Goal: Information Seeking & Learning: Check status

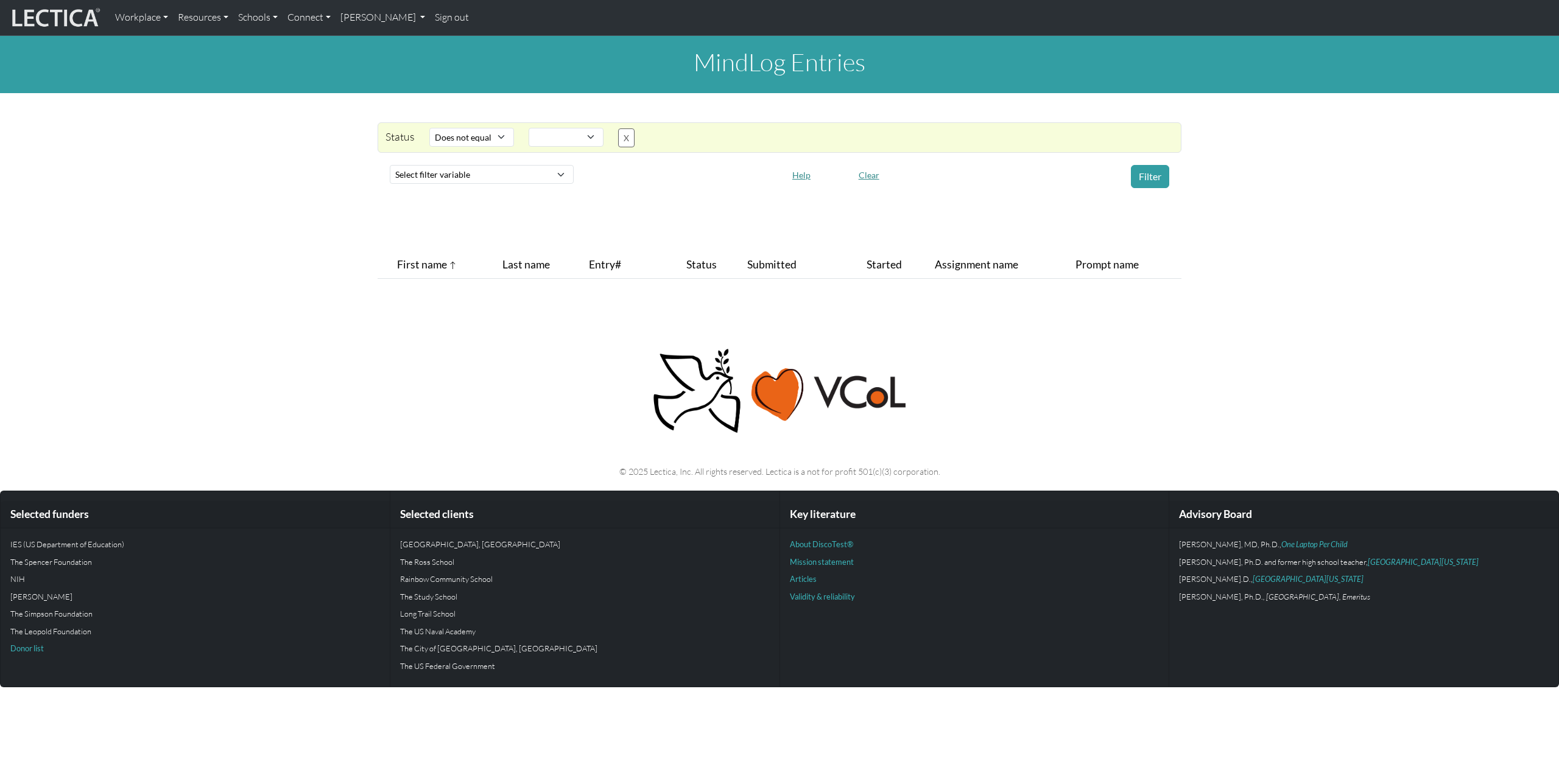
select select "not_iexact"
select select
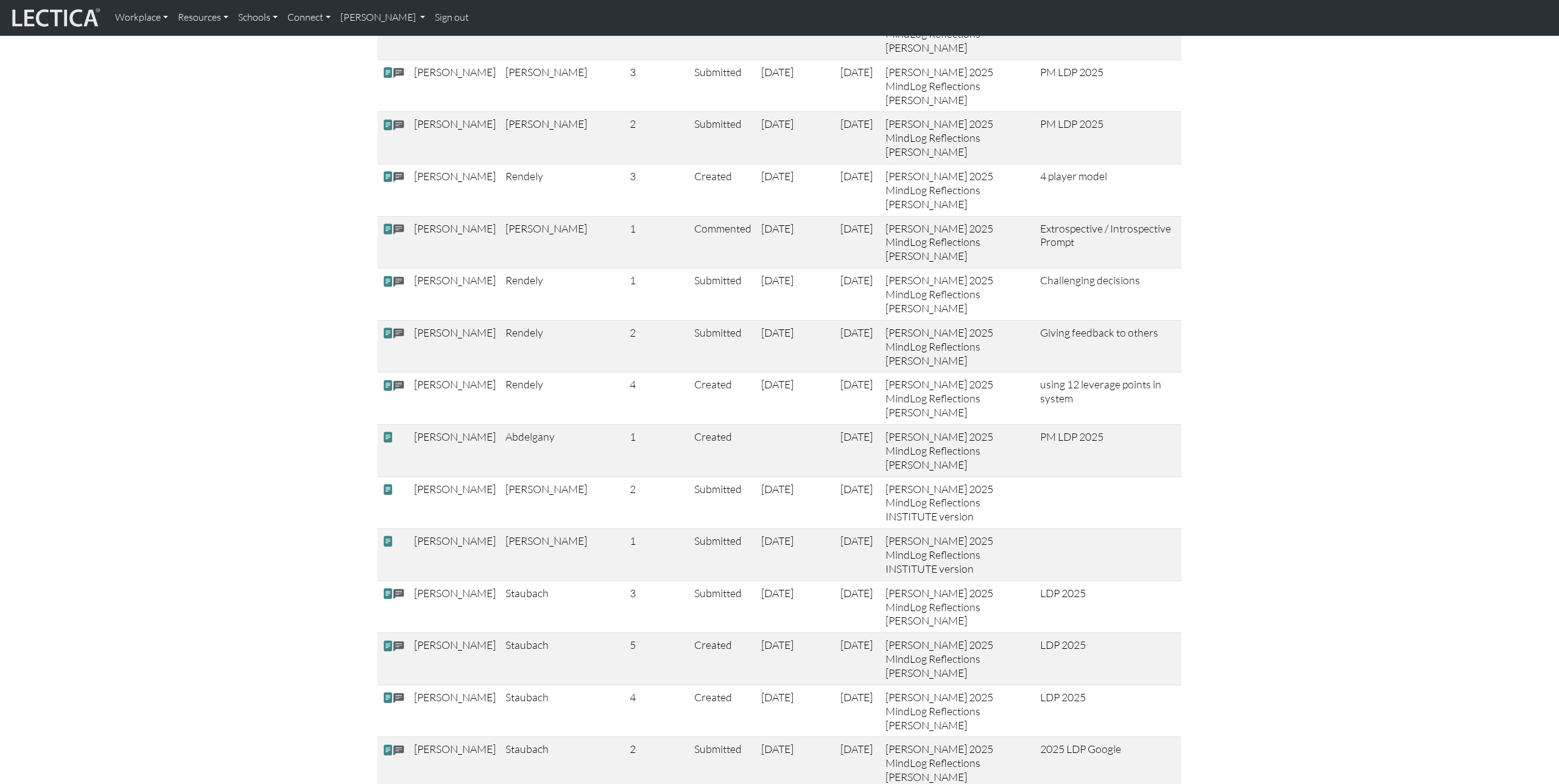
scroll to position [3081, 0]
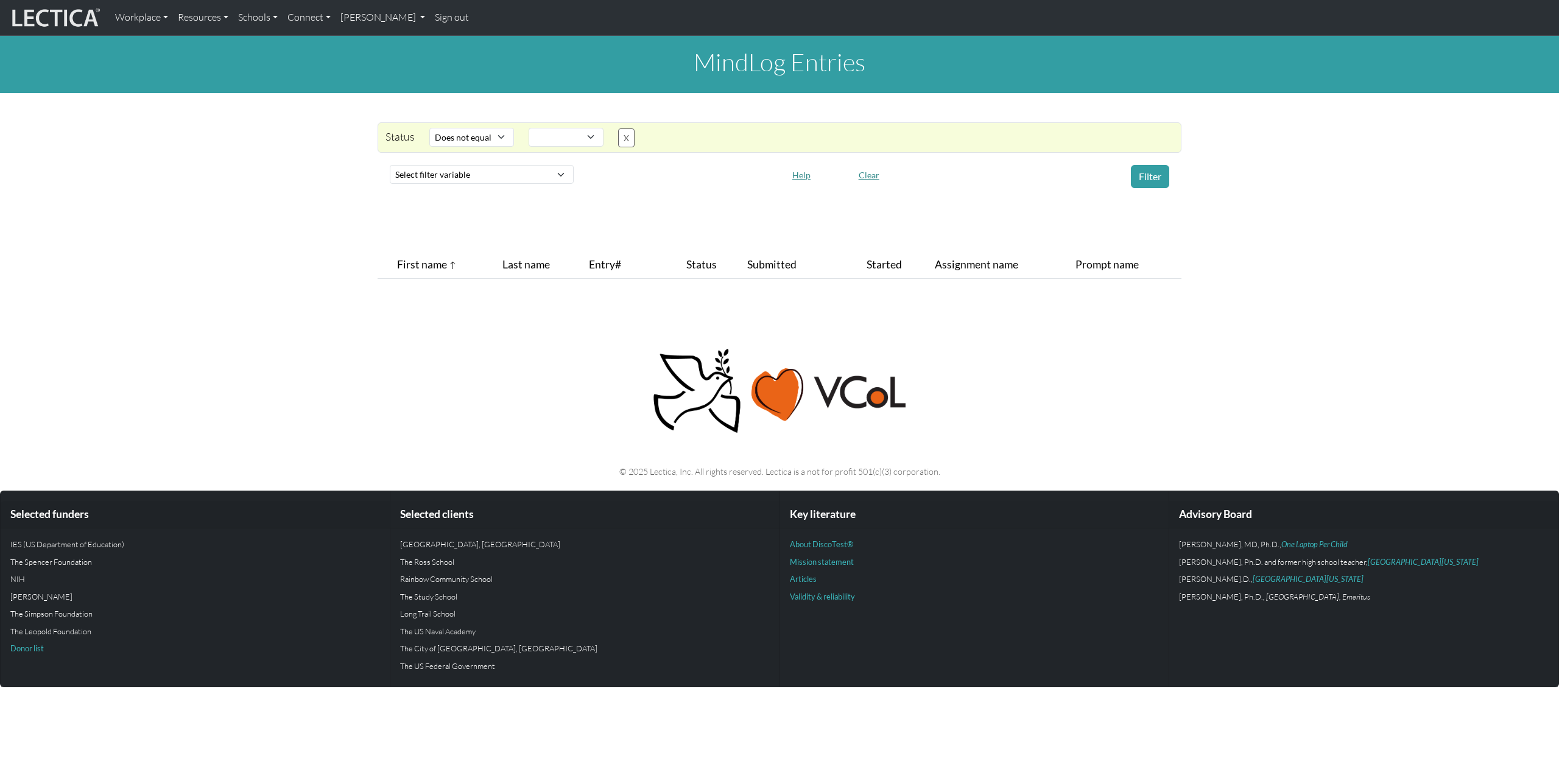
select select "not_iexact"
select select
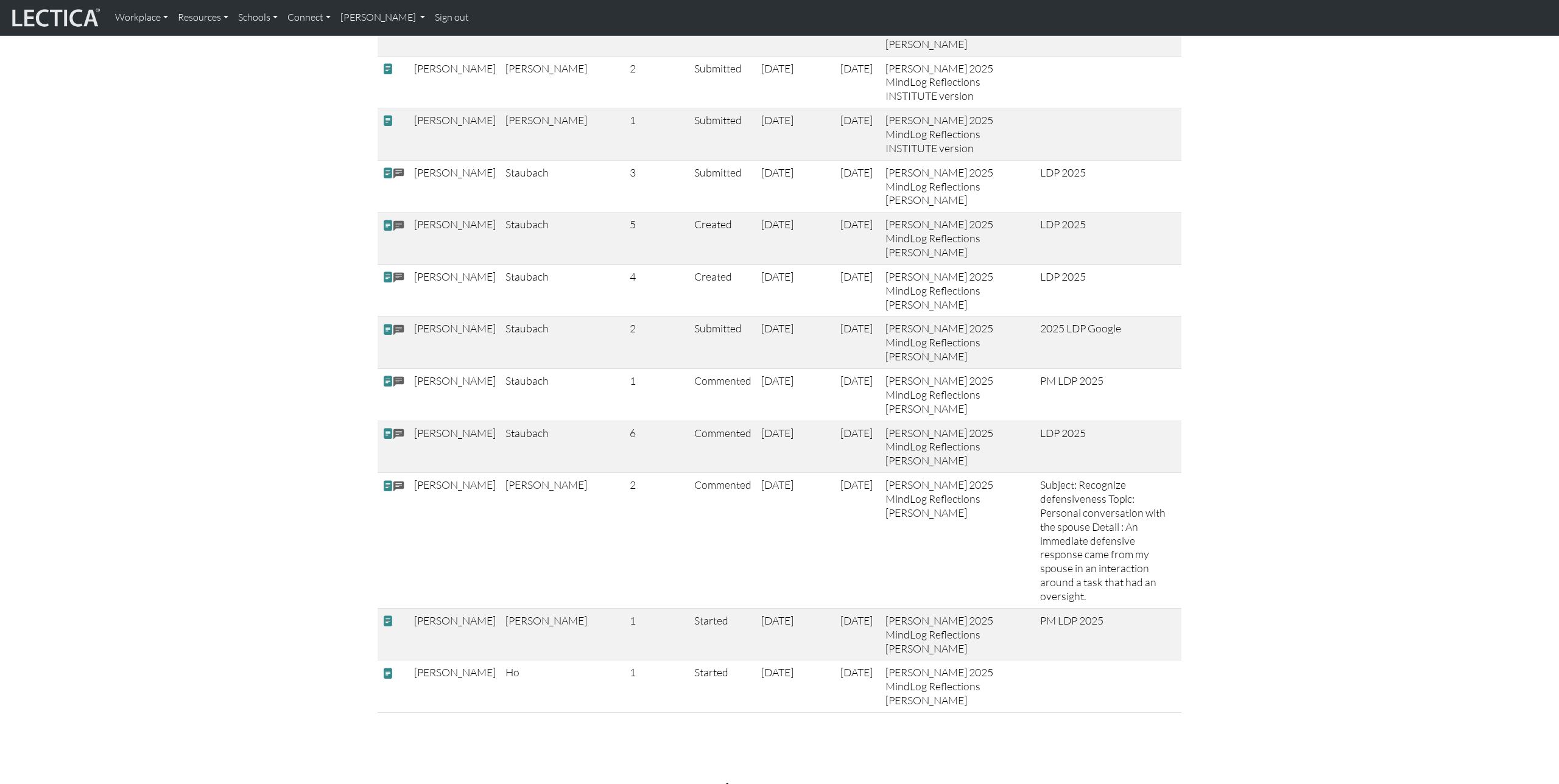
scroll to position [3500, 0]
click at [384, 613] on span at bounding box center [388, 619] width 11 height 13
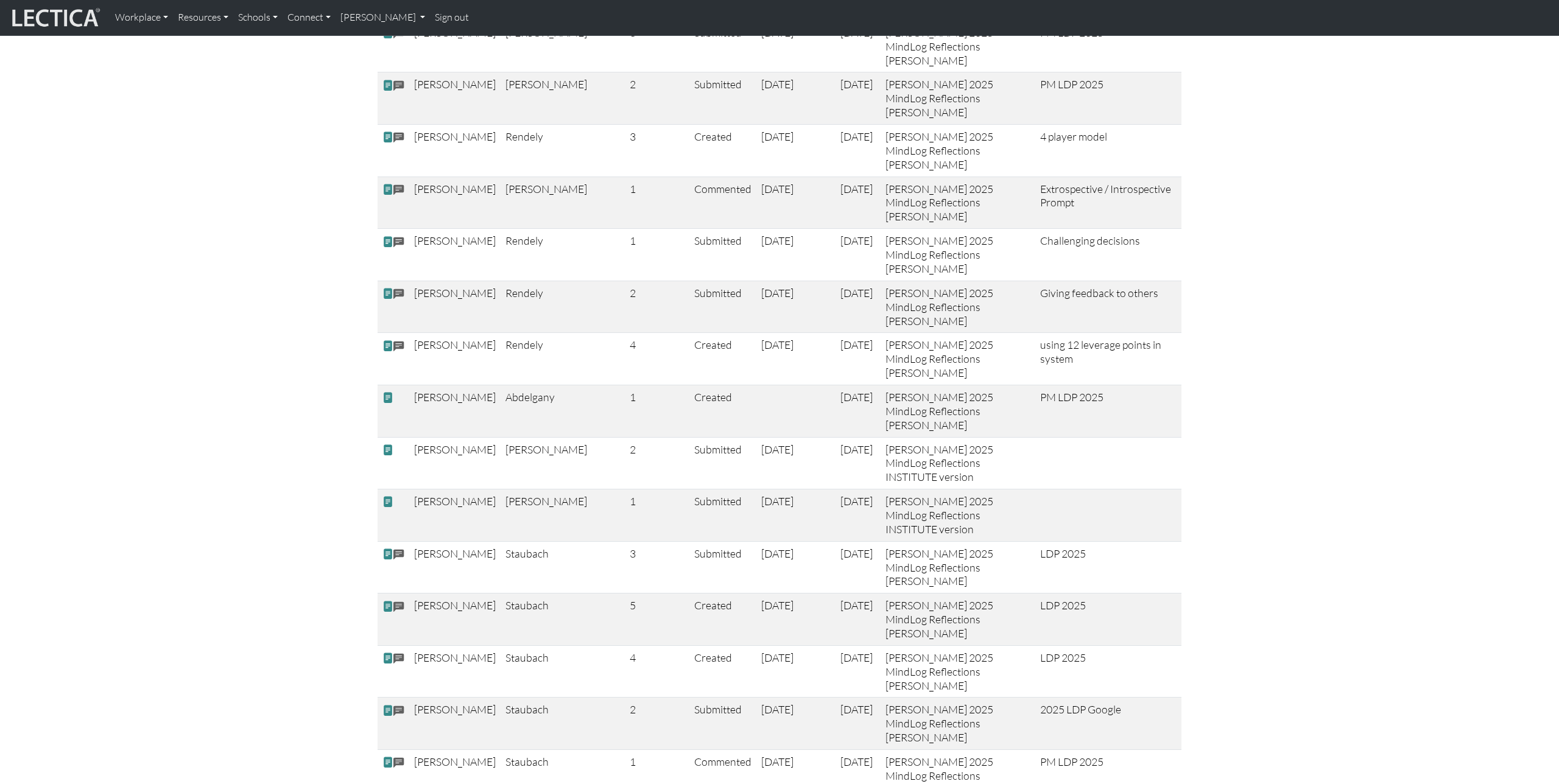
scroll to position [3063, 0]
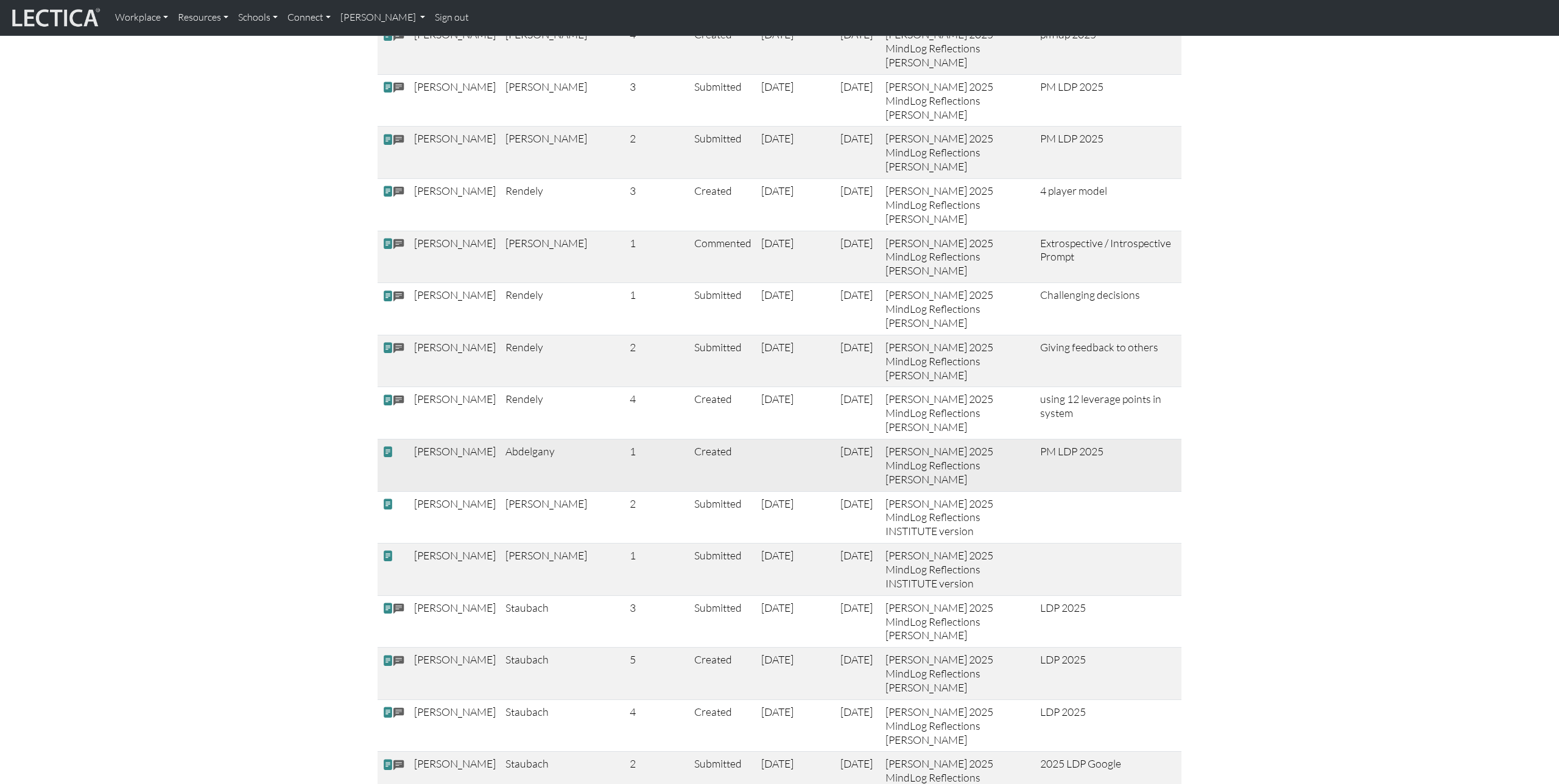
click at [387, 446] on span at bounding box center [388, 452] width 11 height 13
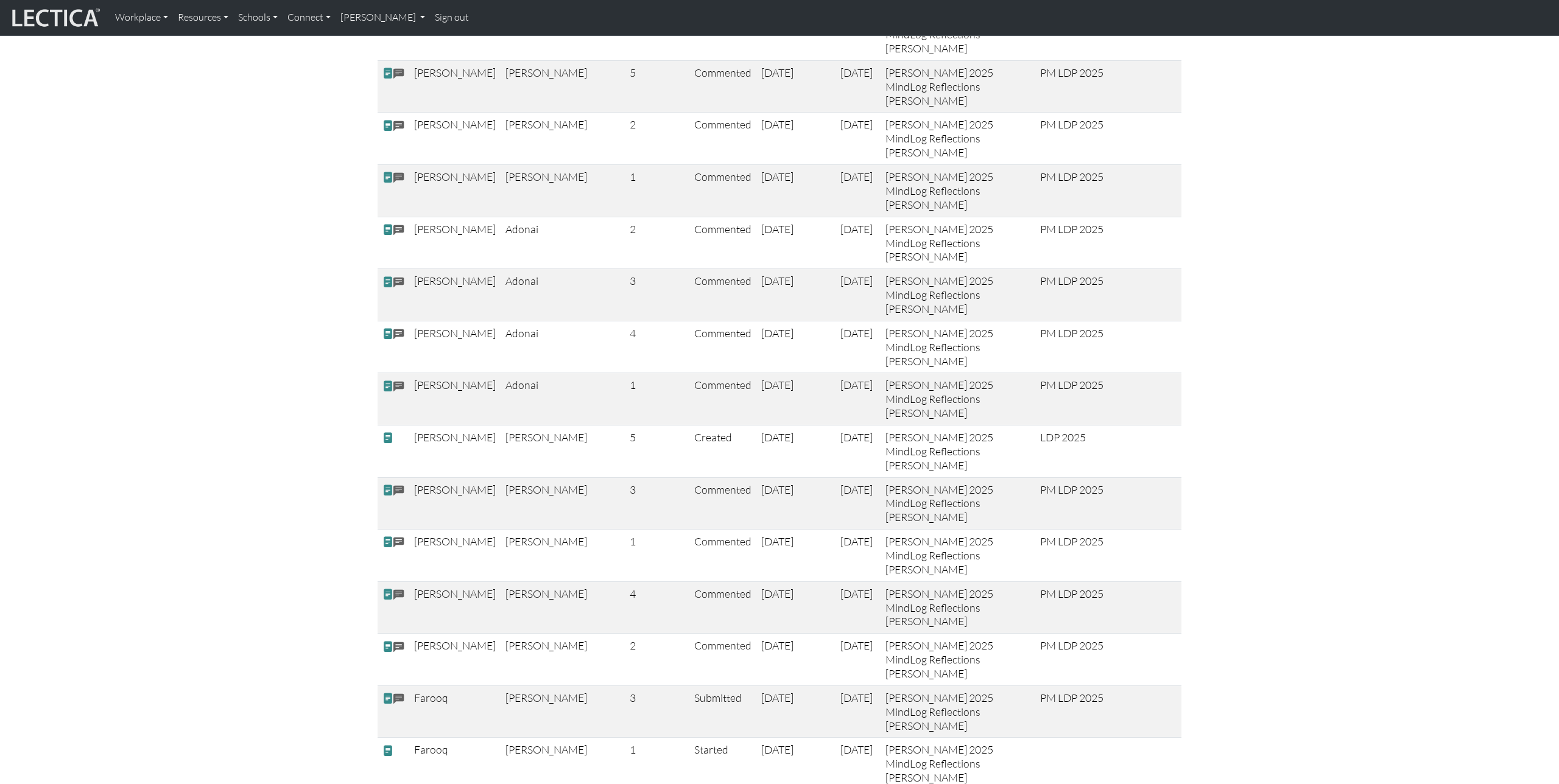
scroll to position [2085, 0]
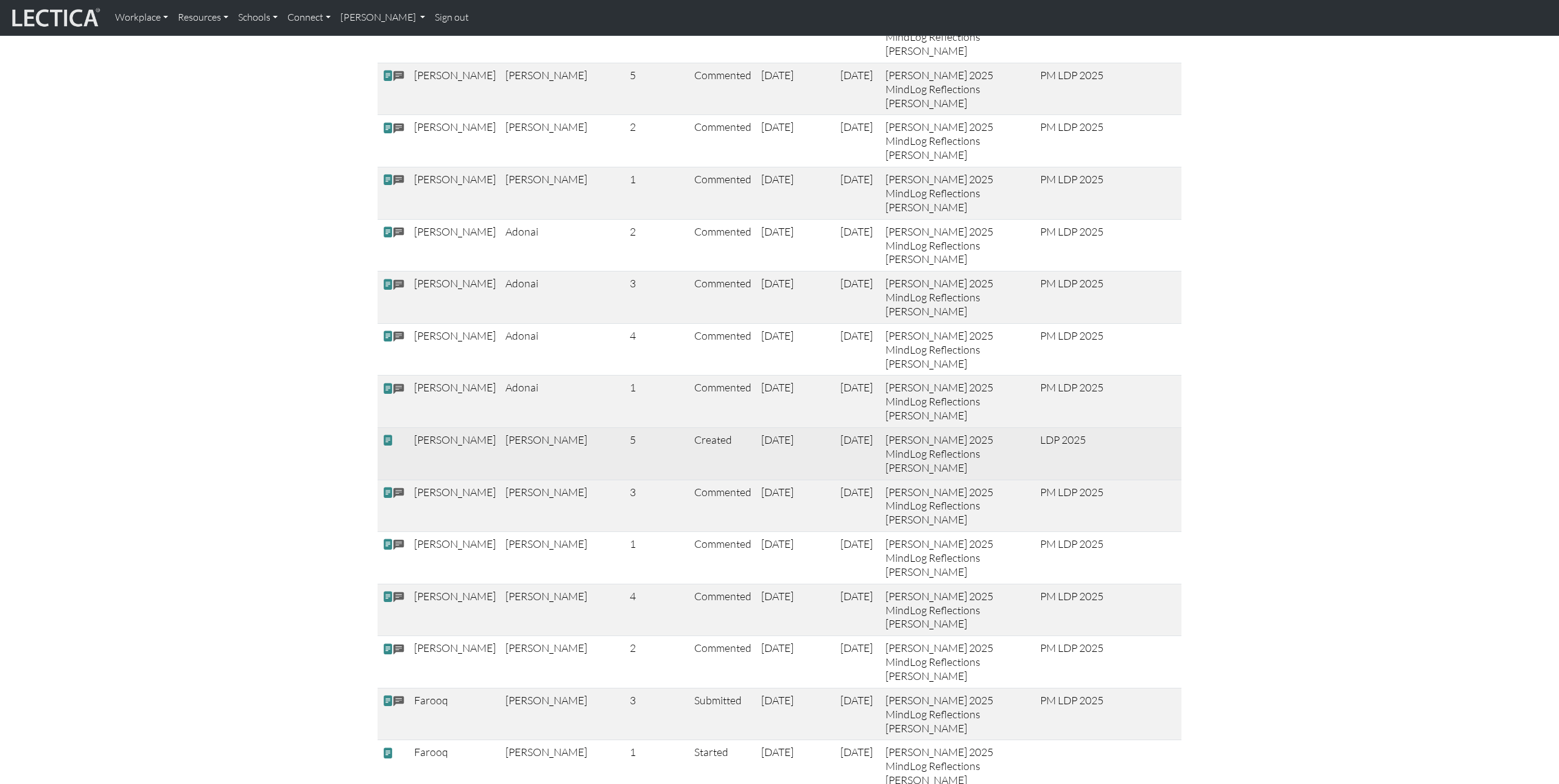
click at [389, 434] on span at bounding box center [388, 440] width 11 height 13
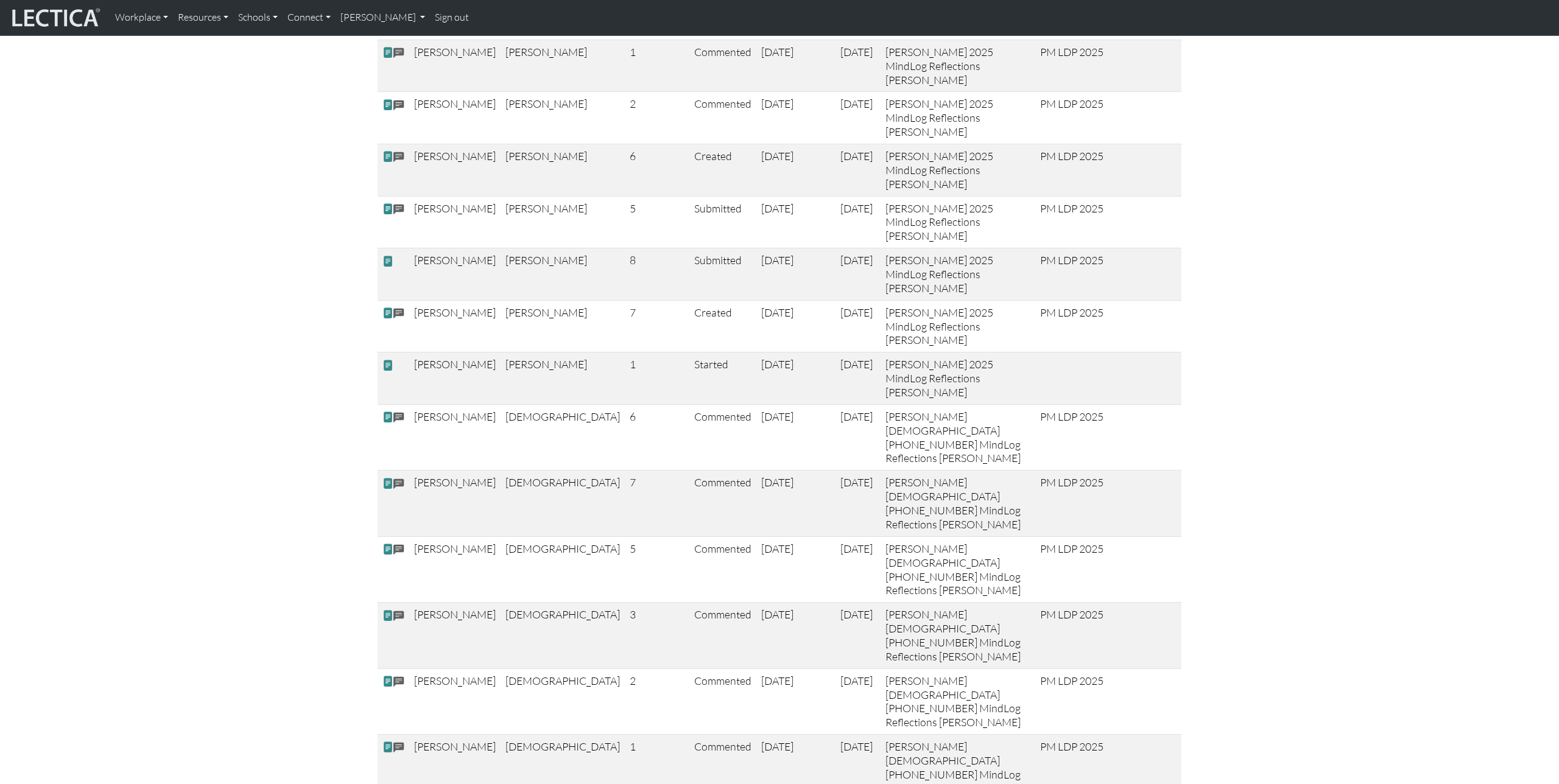
scroll to position [648, 0]
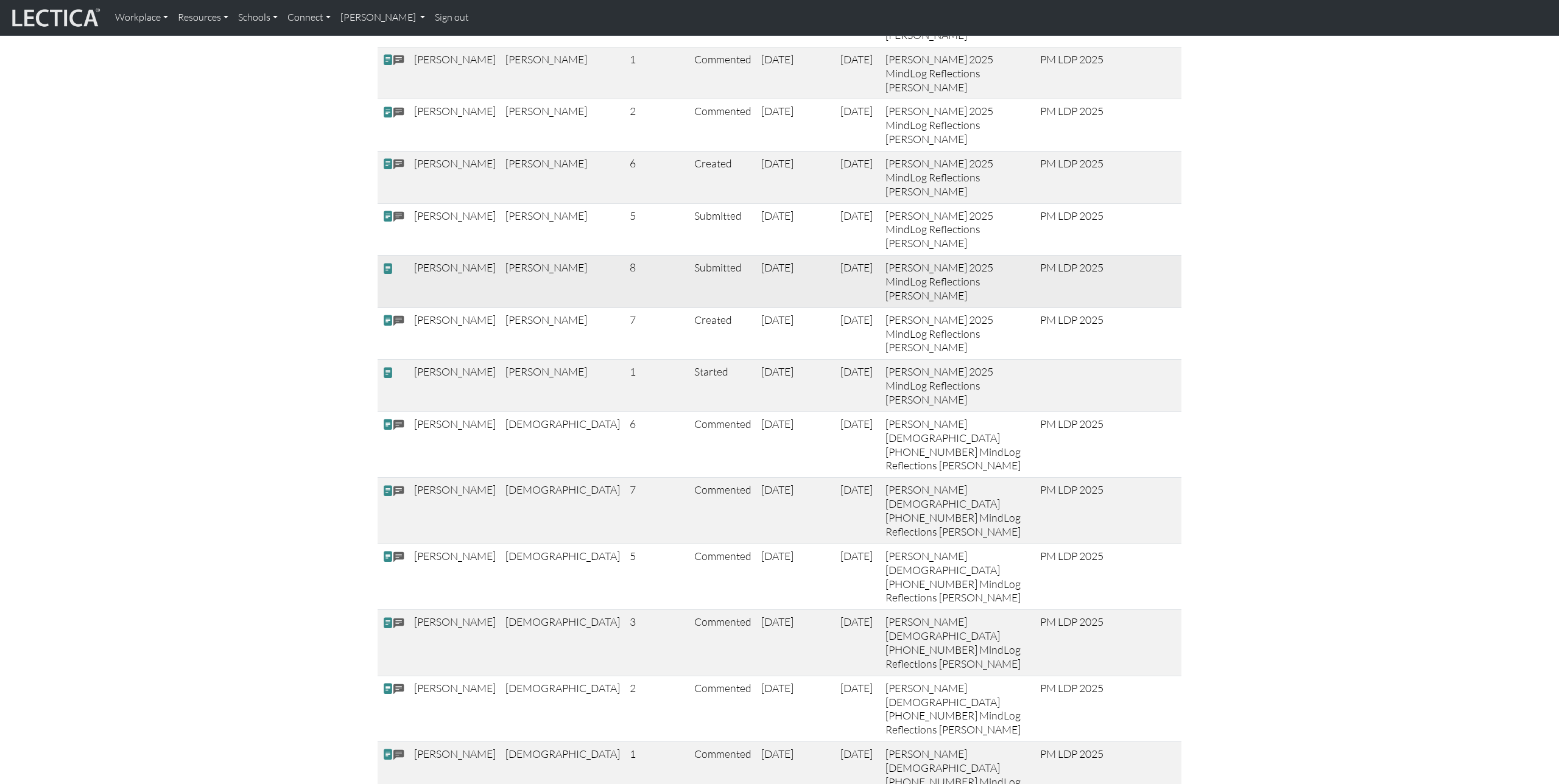
click at [387, 268] on span at bounding box center [388, 268] width 11 height 13
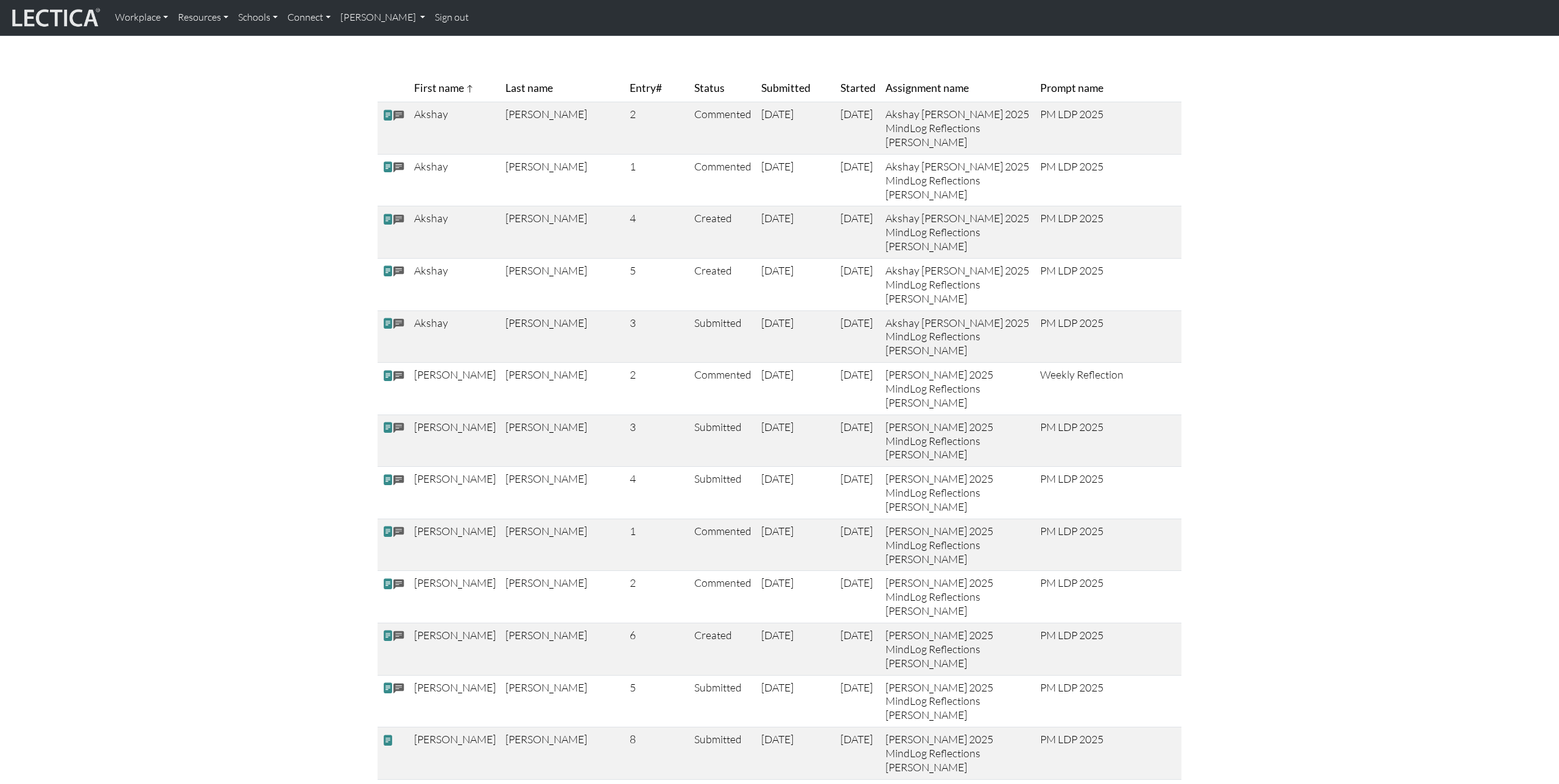
scroll to position [0, 0]
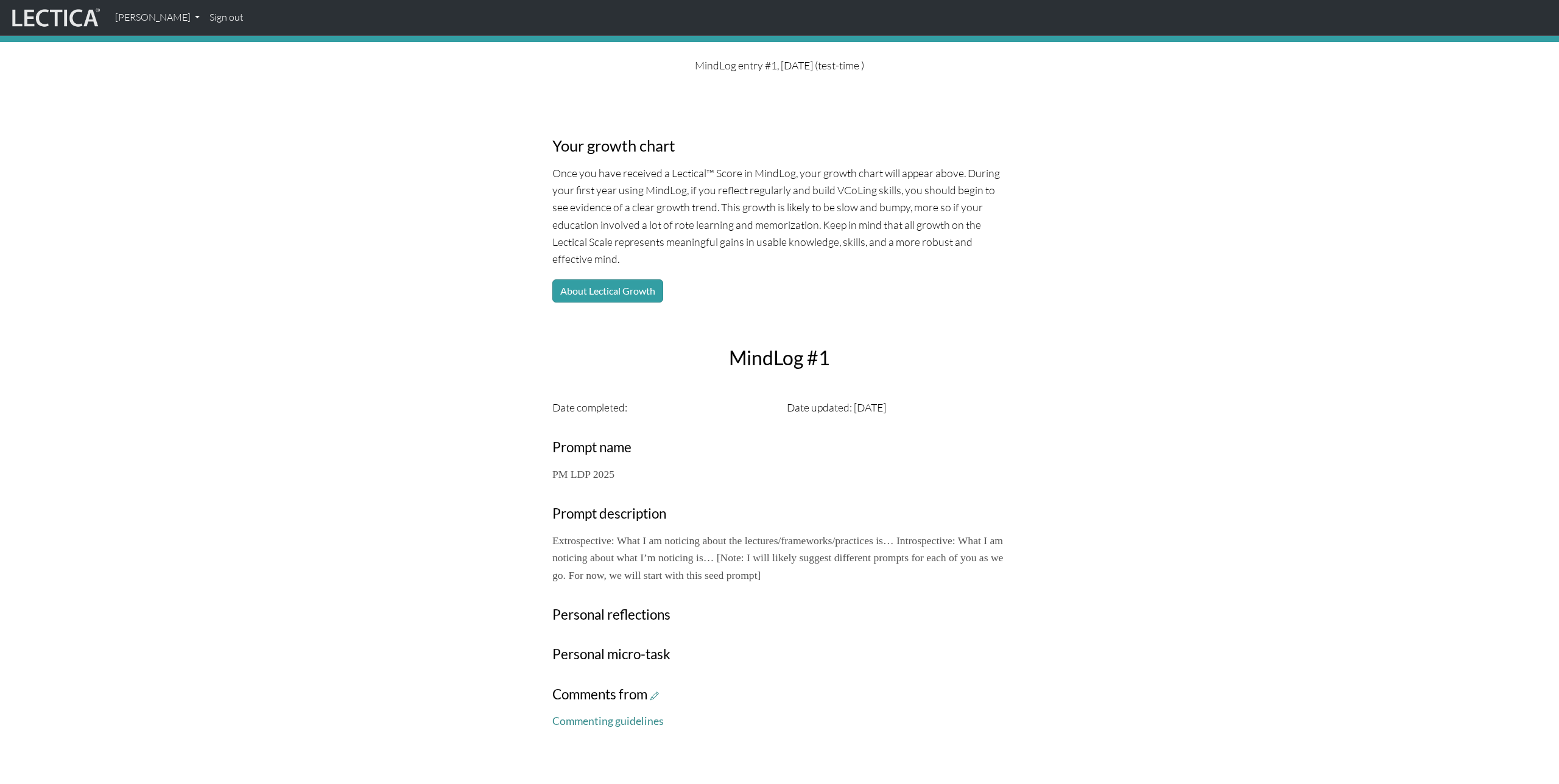
scroll to position [52, 0]
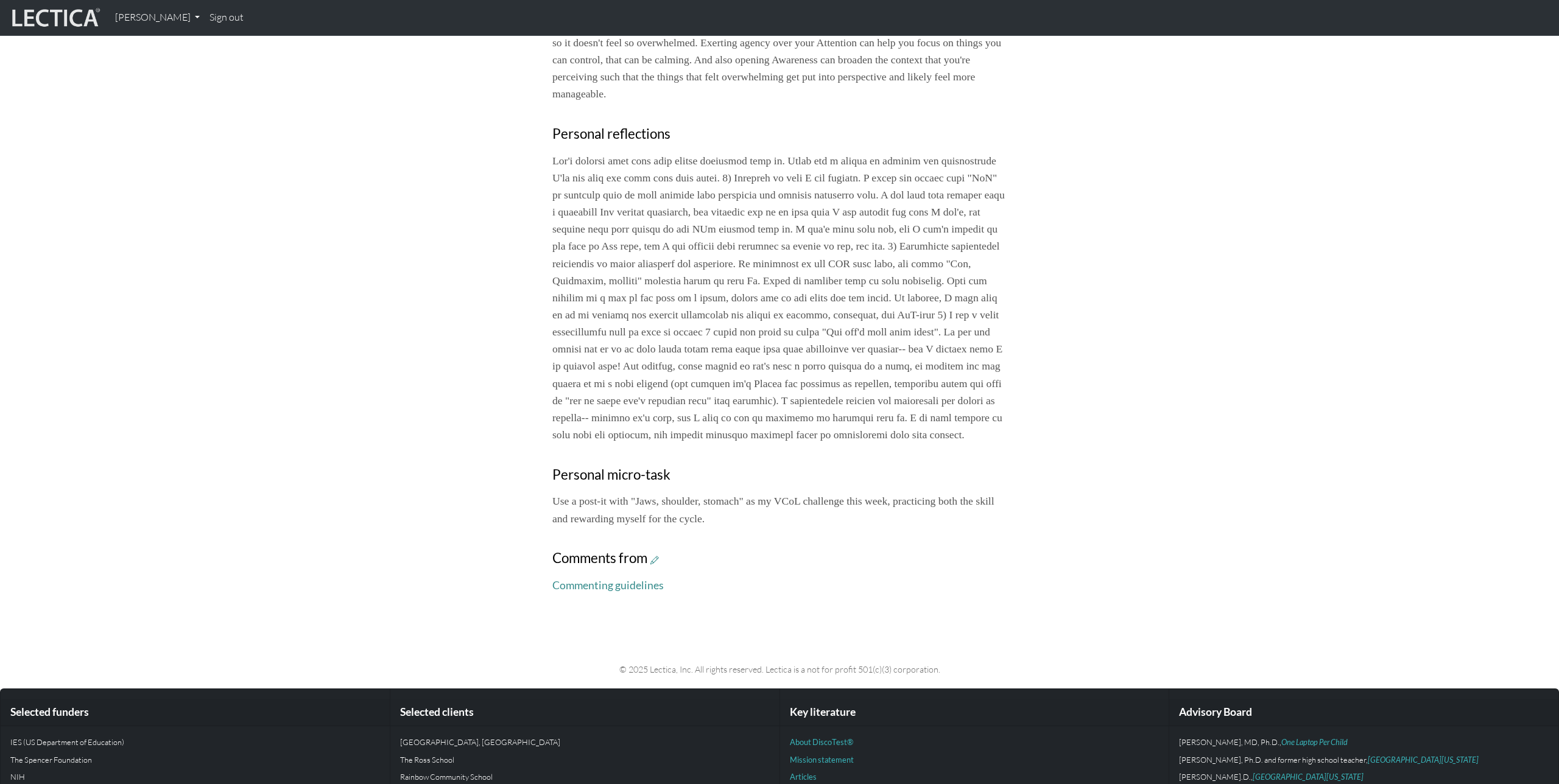
scroll to position [655, 0]
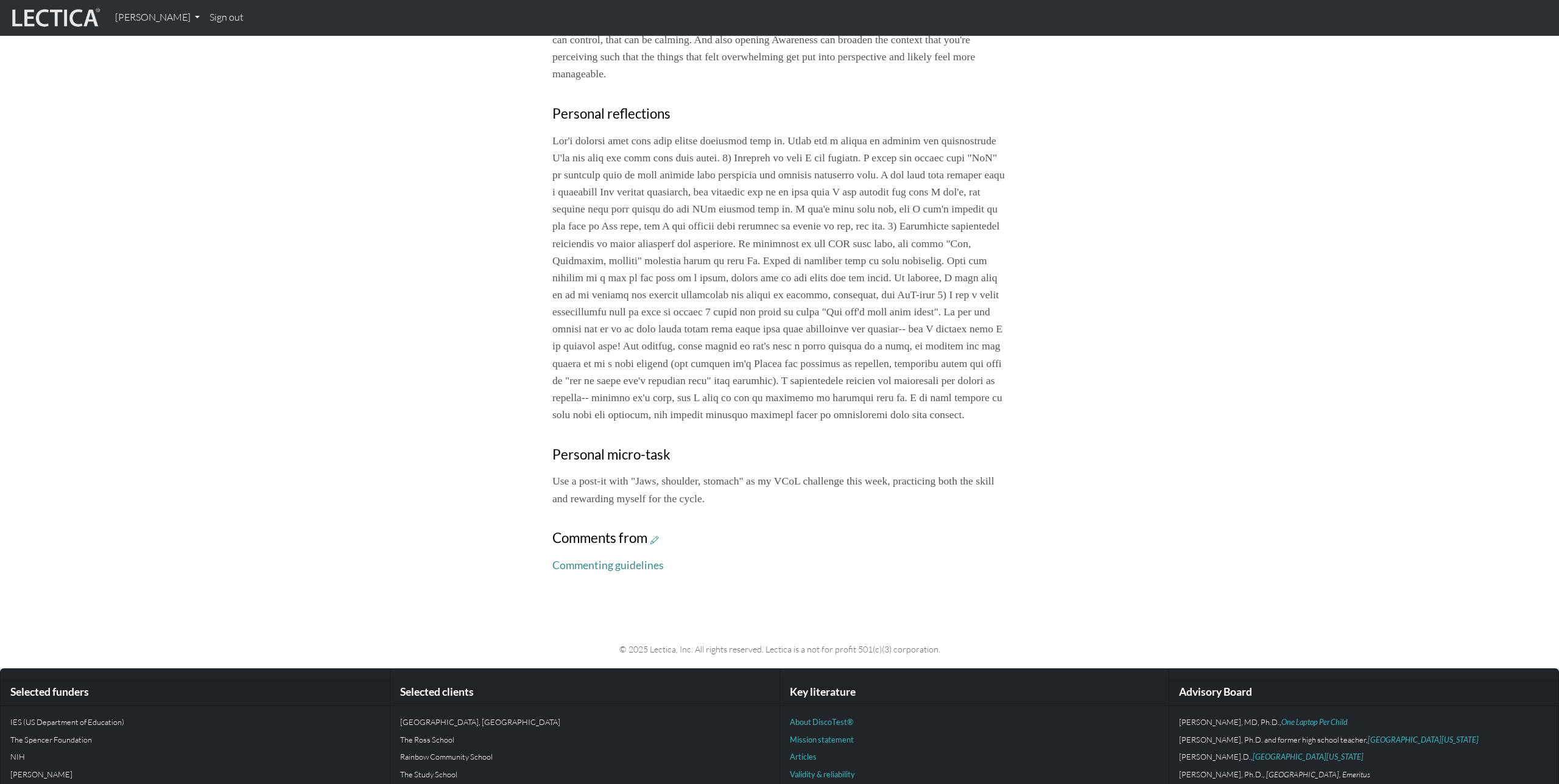
click at [615, 368] on p at bounding box center [780, 278] width 454 height 291
click at [546, 406] on div "Your growth chart Once you have received a Lectical™ Score in MindLog, your gro…" at bounding box center [780, 46] width 469 height 1075
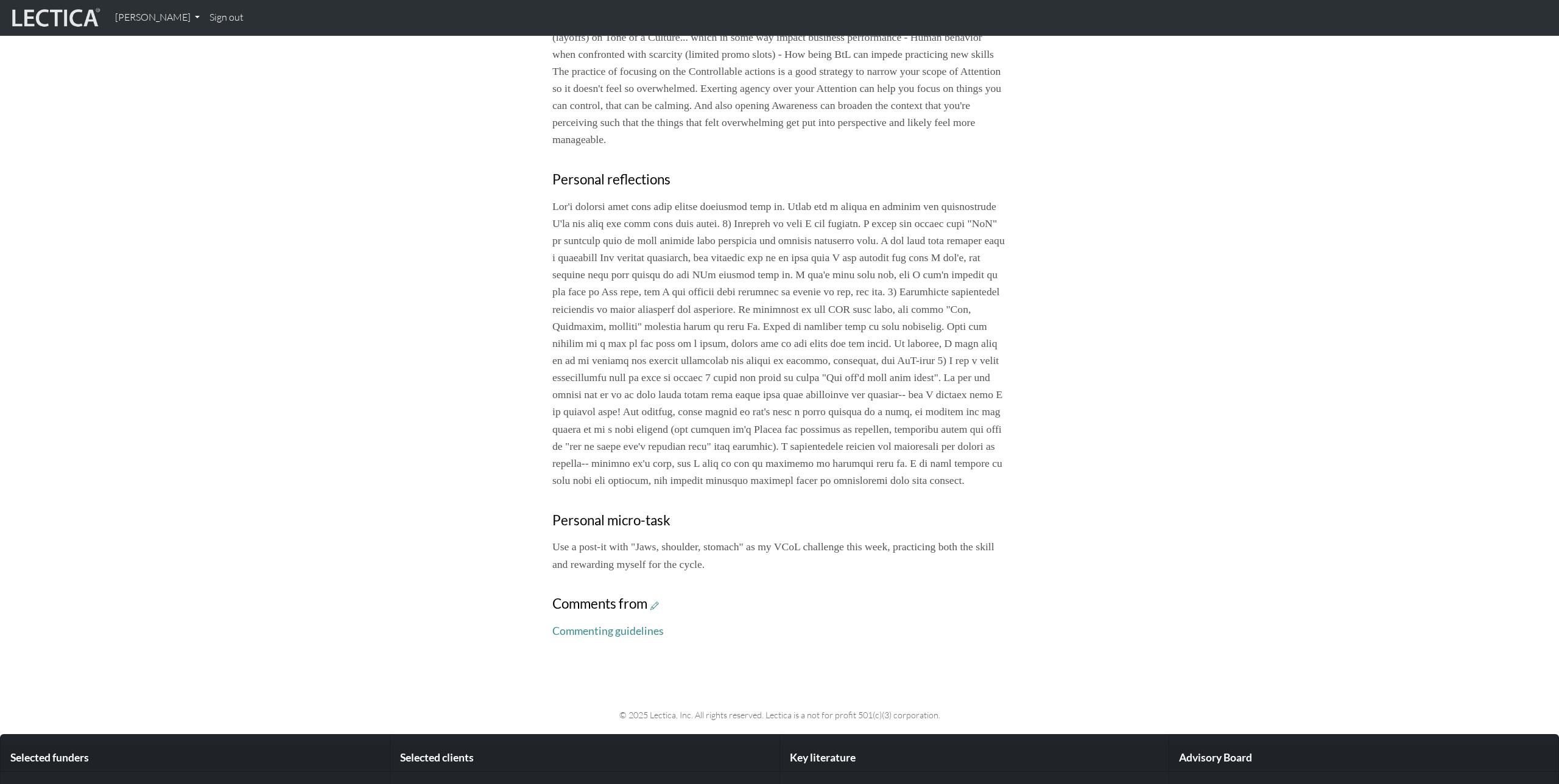
scroll to position [588, 0]
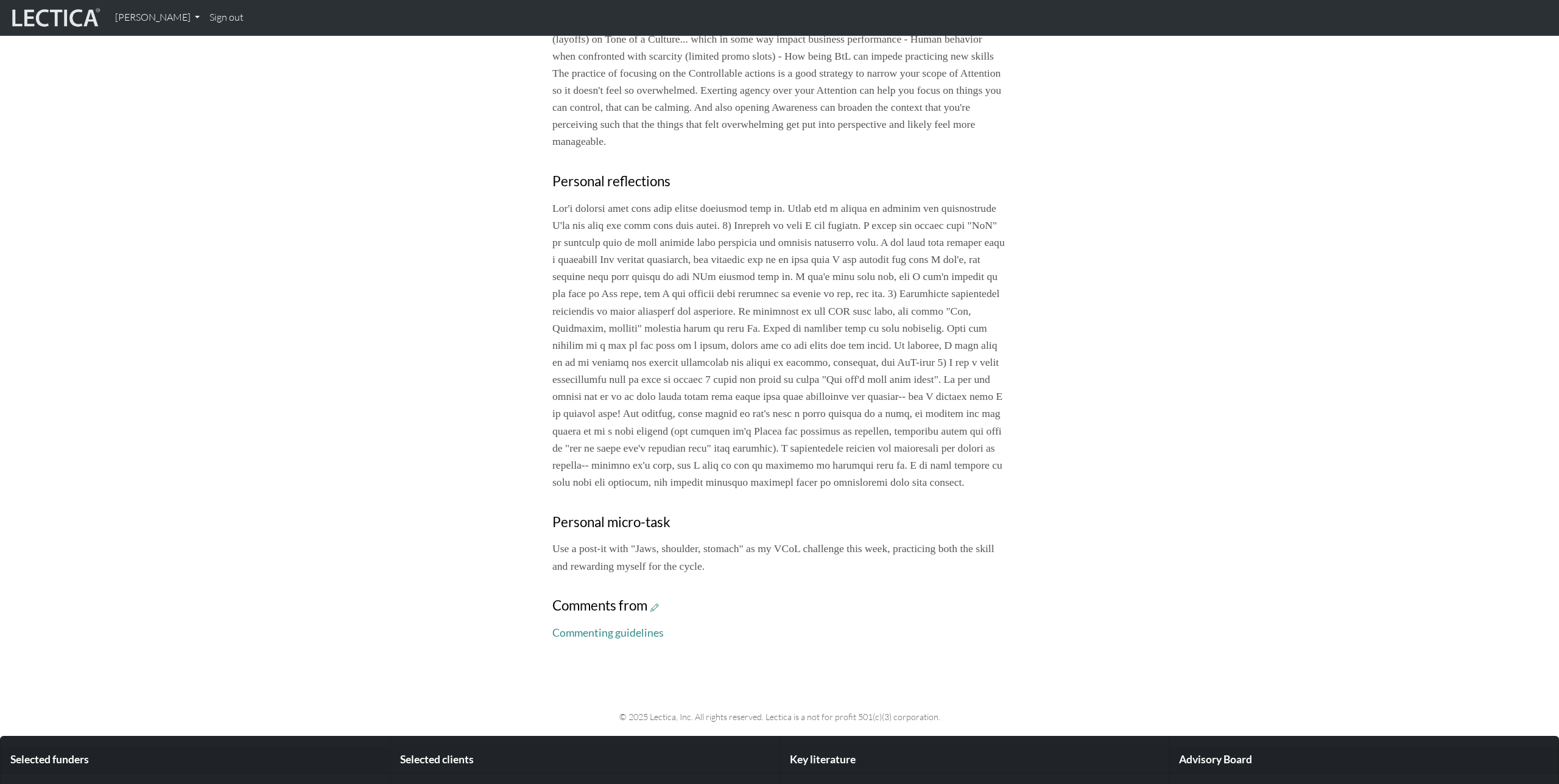
click at [511, 380] on div "Your growth chart Once you have received a Lectical™ Score in MindLog, your gro…" at bounding box center [780, 99] width 804 height 1104
click at [596, 574] on p "Use a post-it with "Jaws, shoulder, stomach" as my VCoL challenge this week, pr…" at bounding box center [780, 557] width 454 height 34
click at [658, 613] on icon at bounding box center [655, 607] width 9 height 10
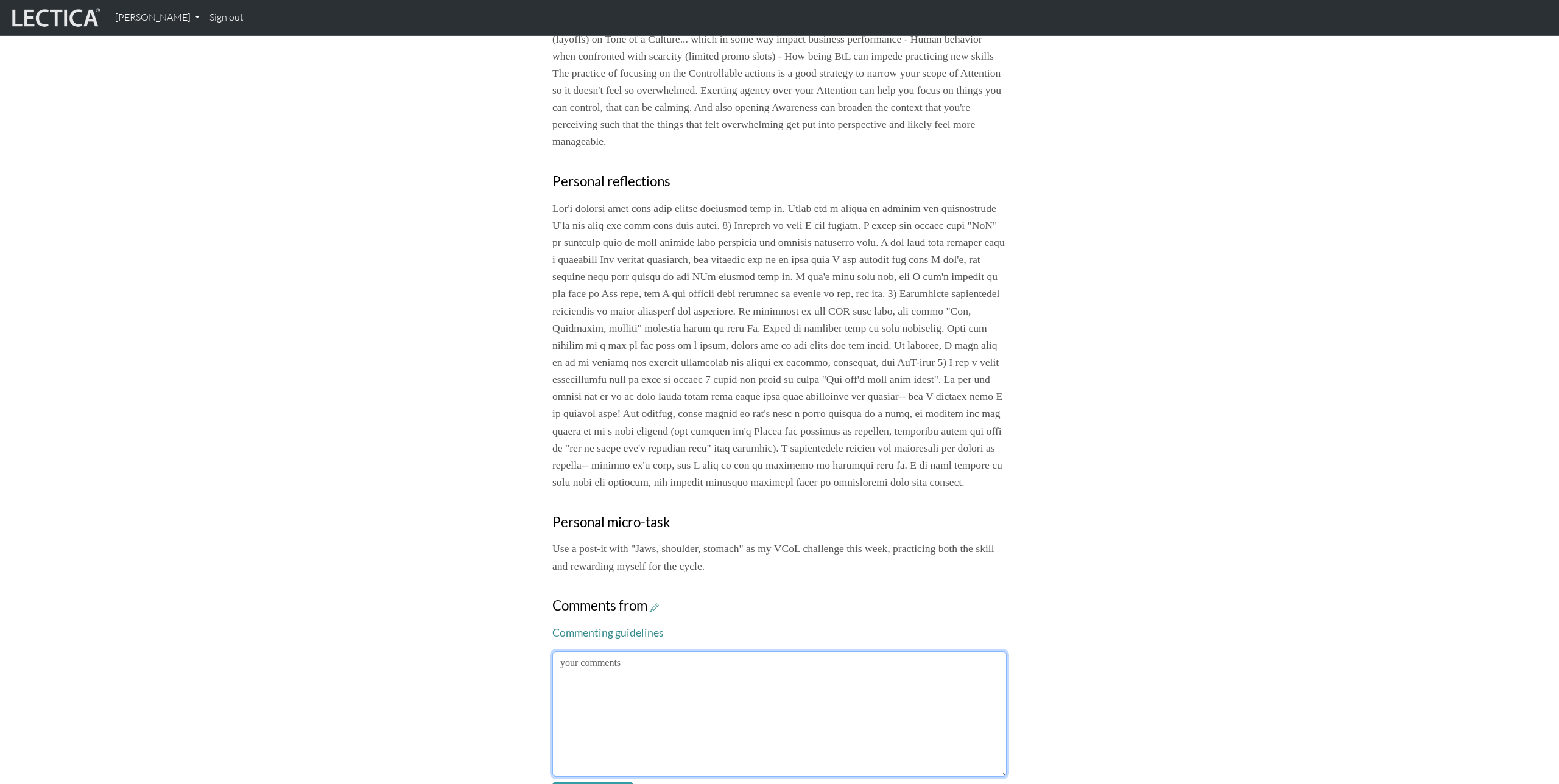
click at [710, 712] on textarea at bounding box center [780, 714] width 454 height 125
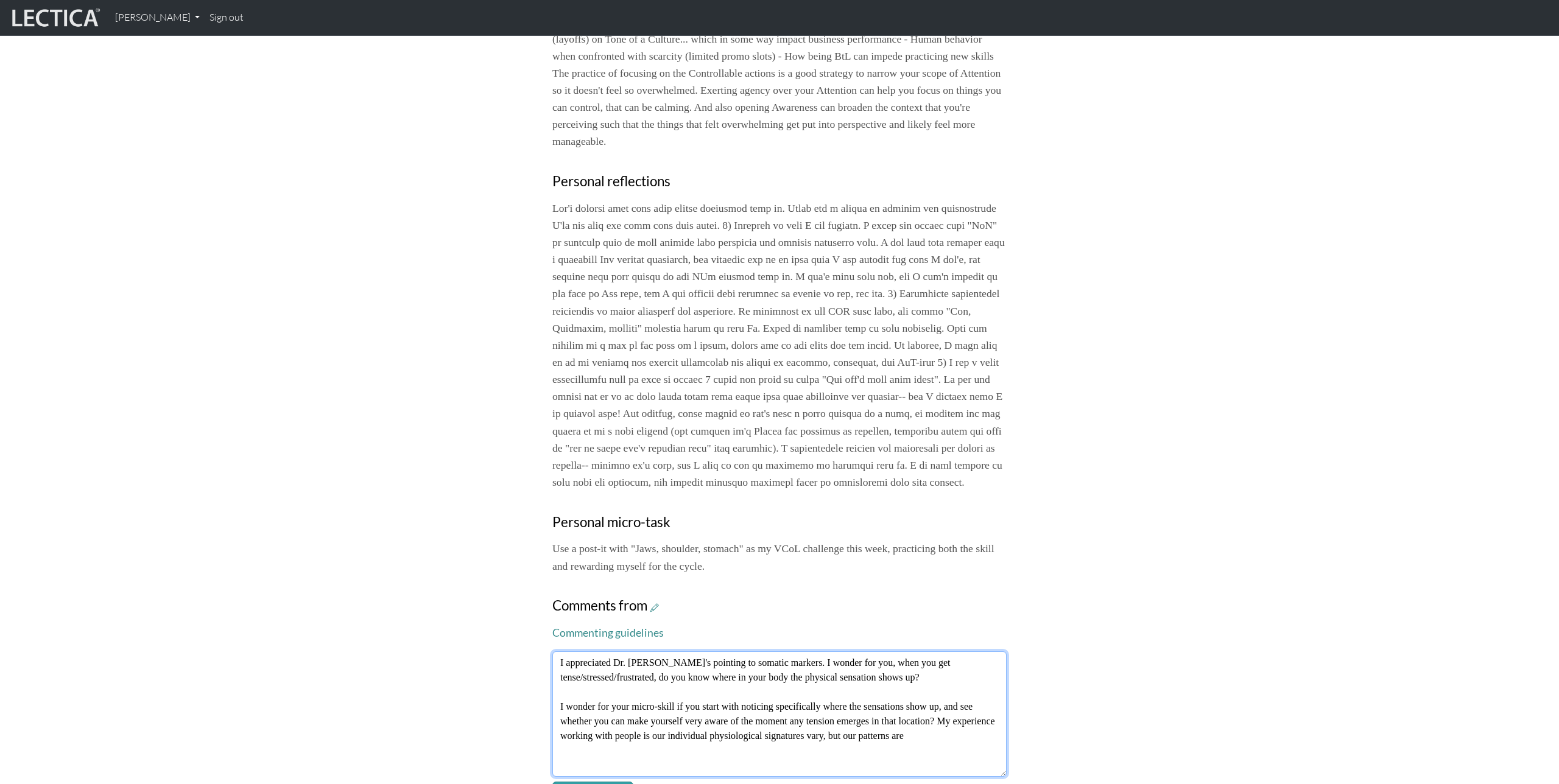
scroll to position [595, 0]
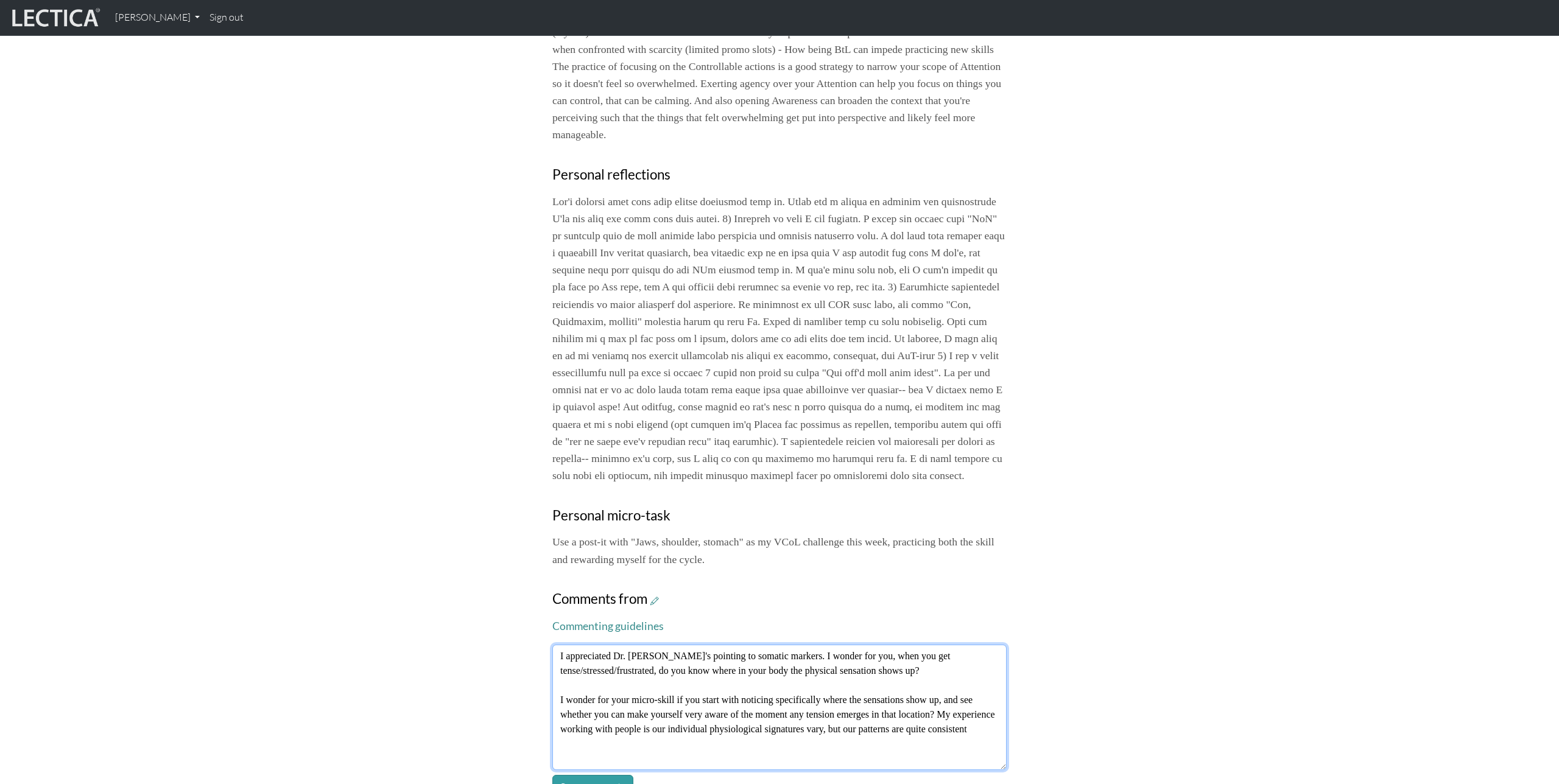
type textarea "I appreciated Dr. Becky's pointing to somatic markers. I wonder for you, when y…"
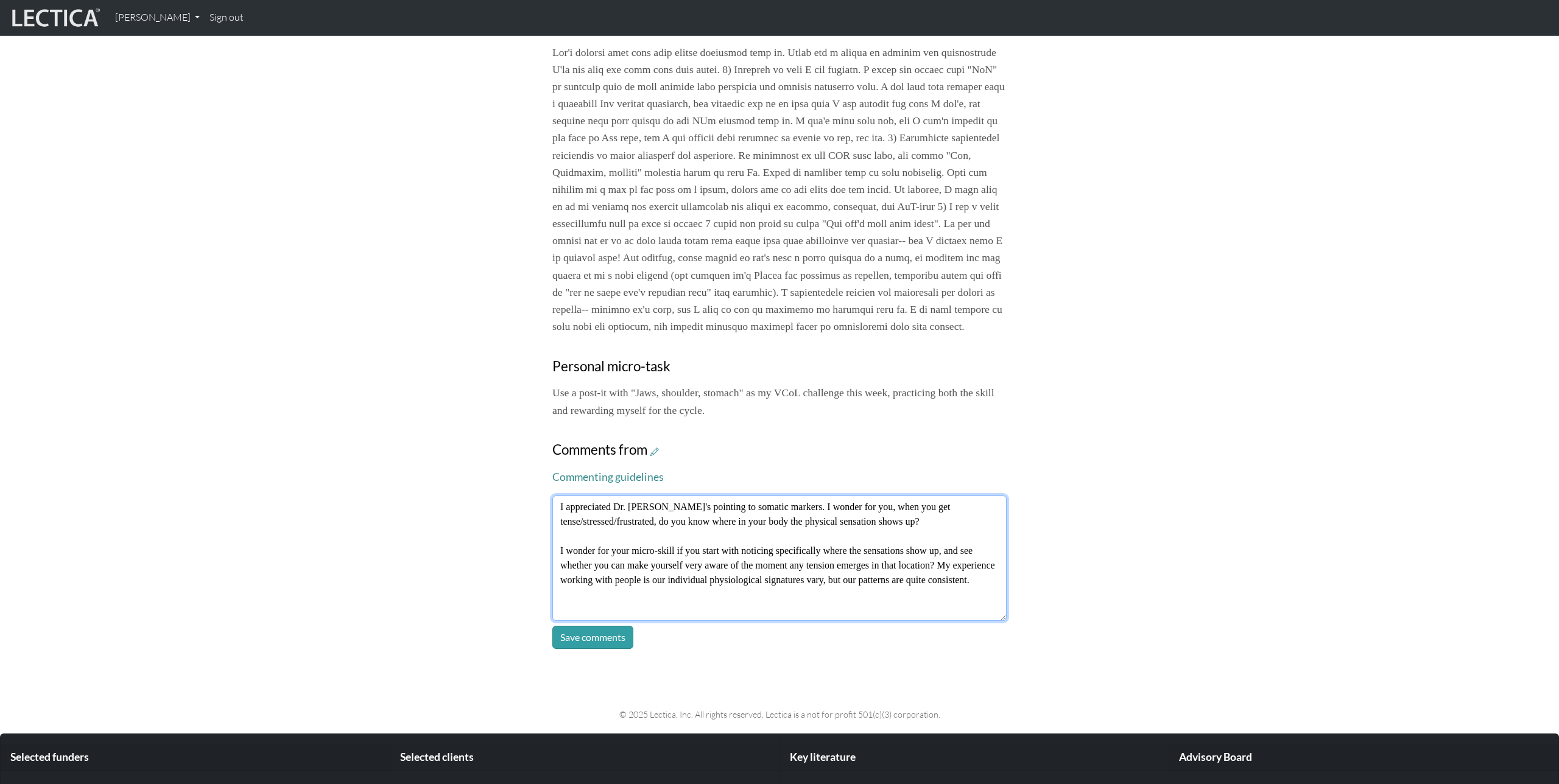
scroll to position [782, 0]
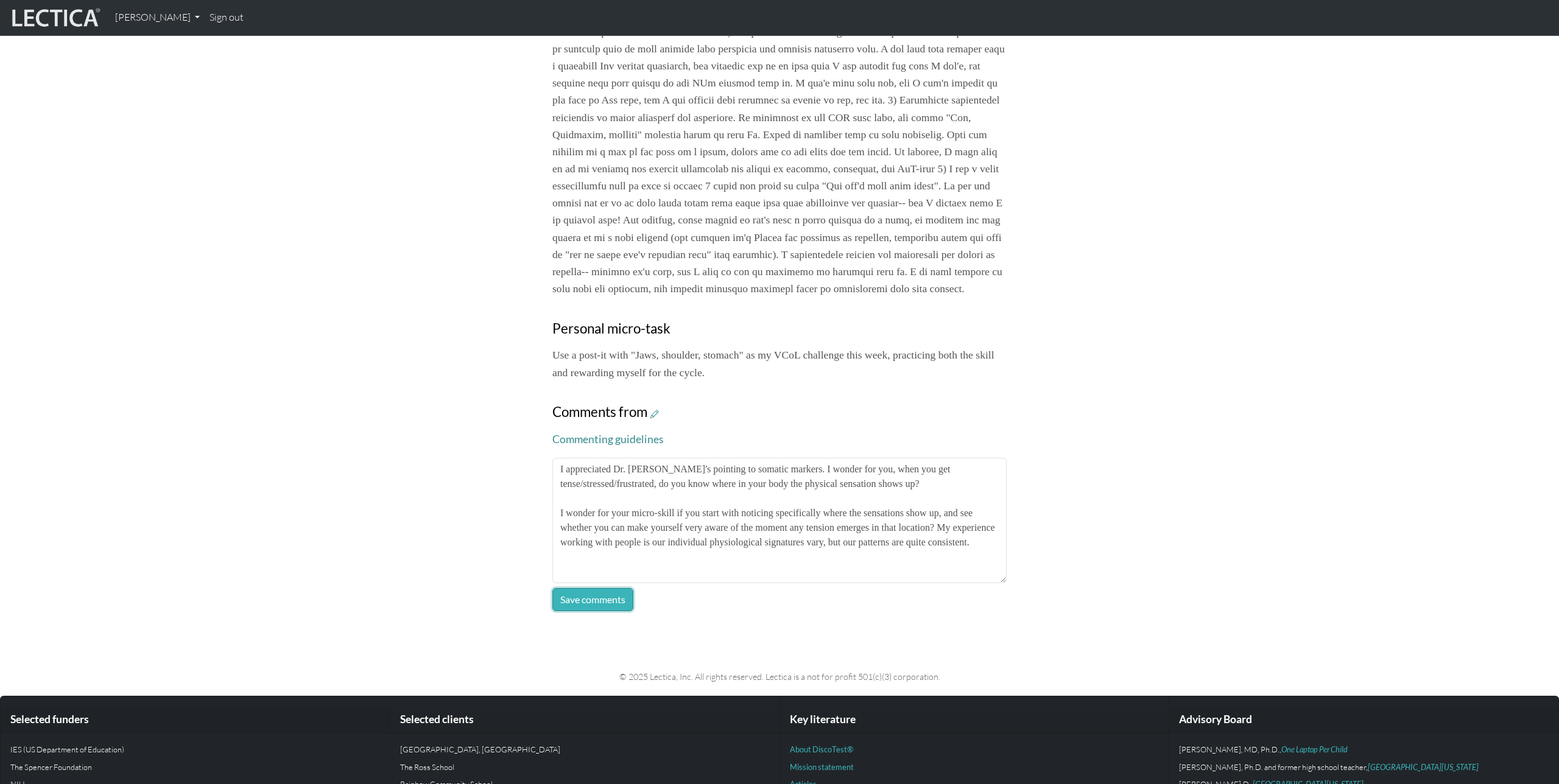
click at [594, 611] on button "Save comments" at bounding box center [593, 599] width 81 height 23
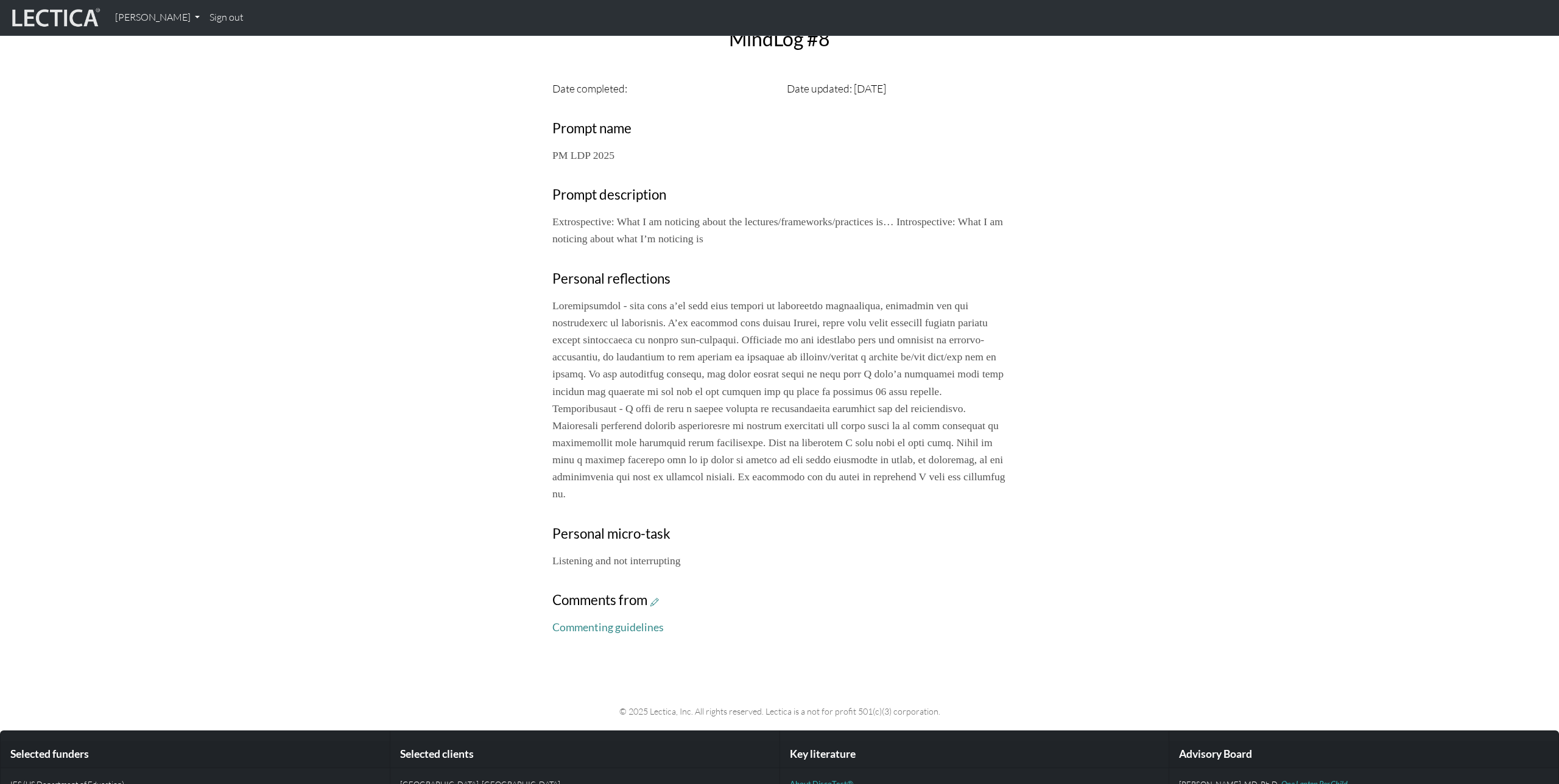
scroll to position [375, 0]
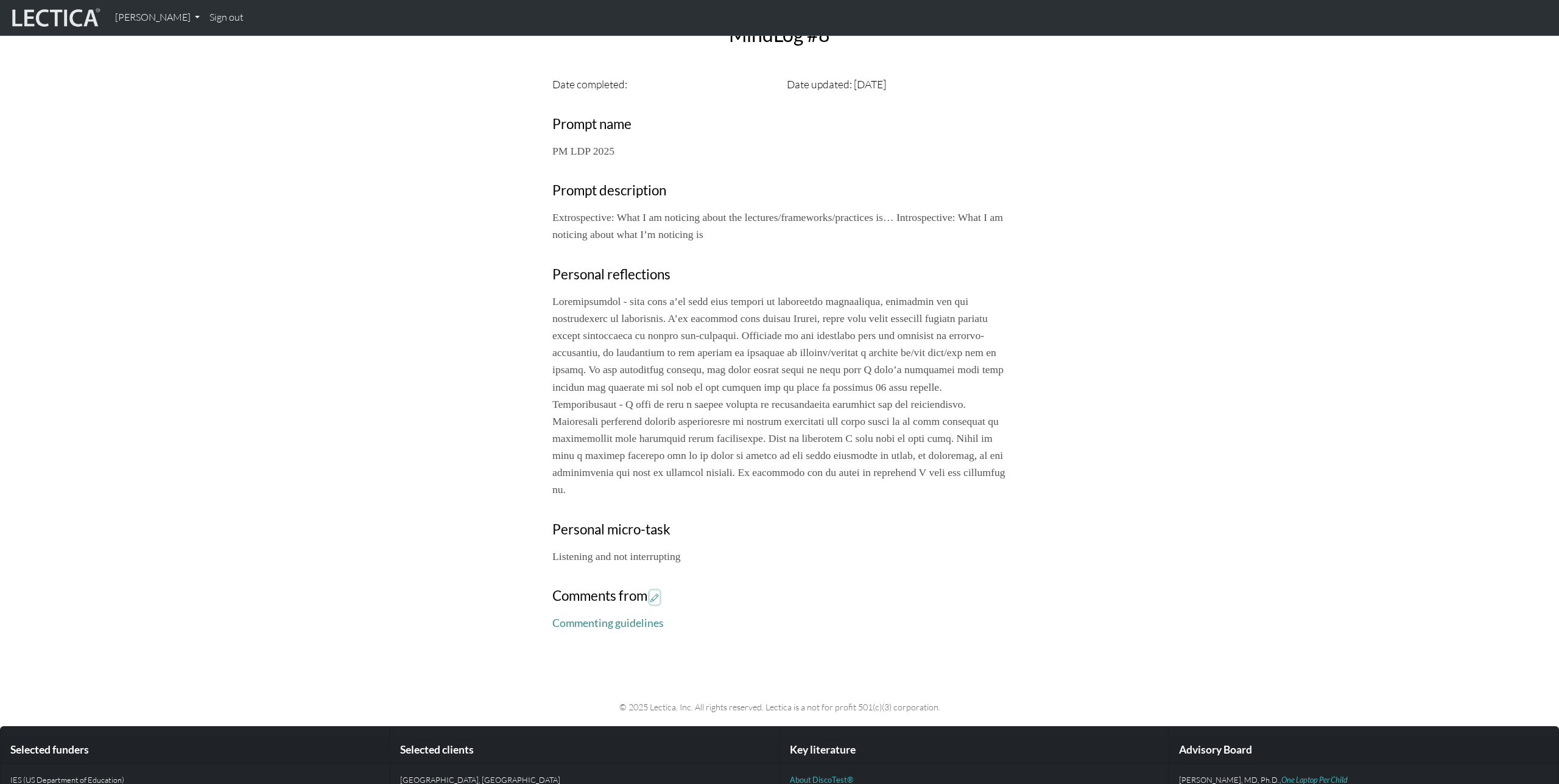
click at [652, 599] on icon at bounding box center [655, 597] width 9 height 10
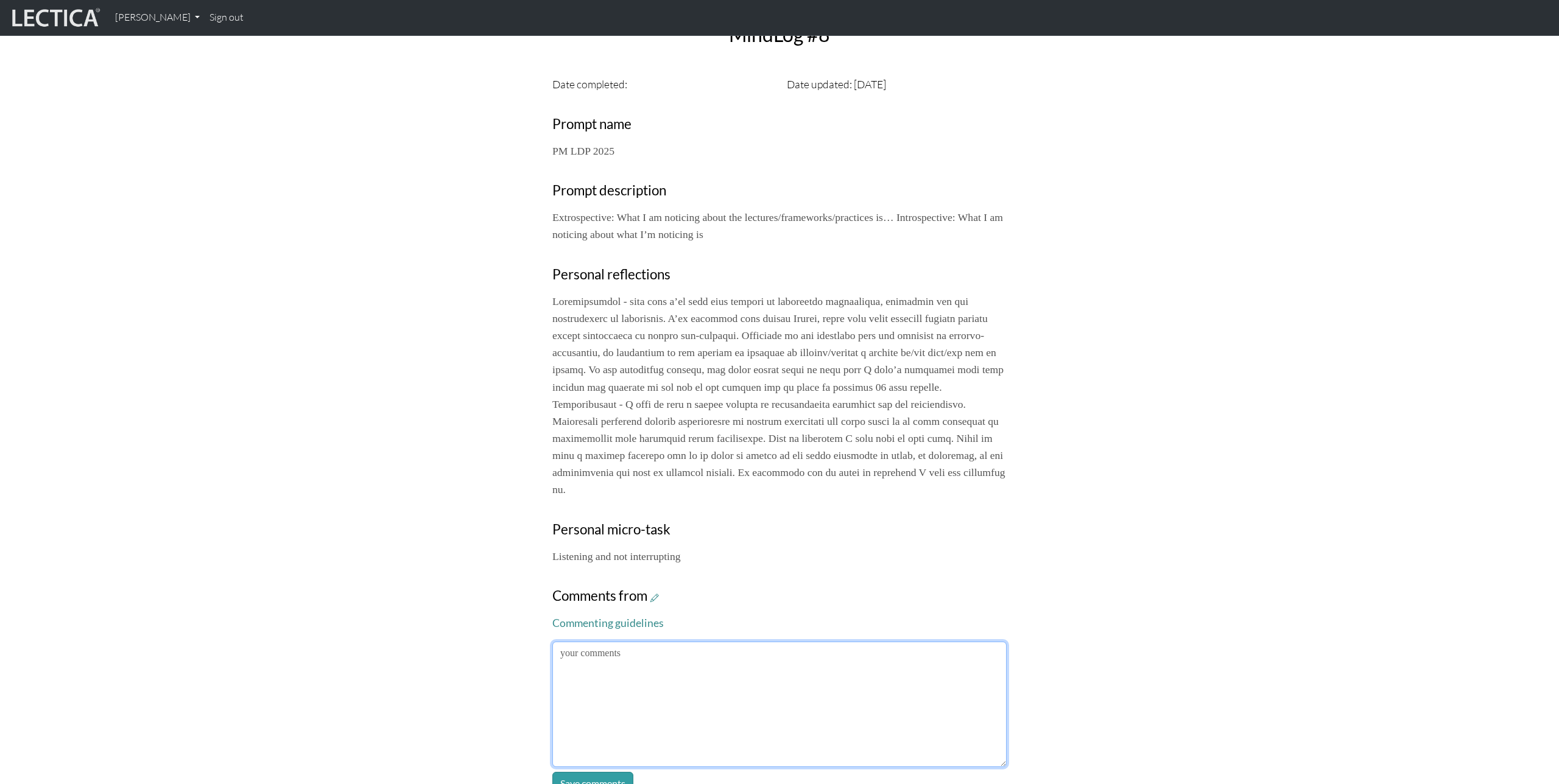
click at [697, 695] on textarea at bounding box center [780, 704] width 454 height 125
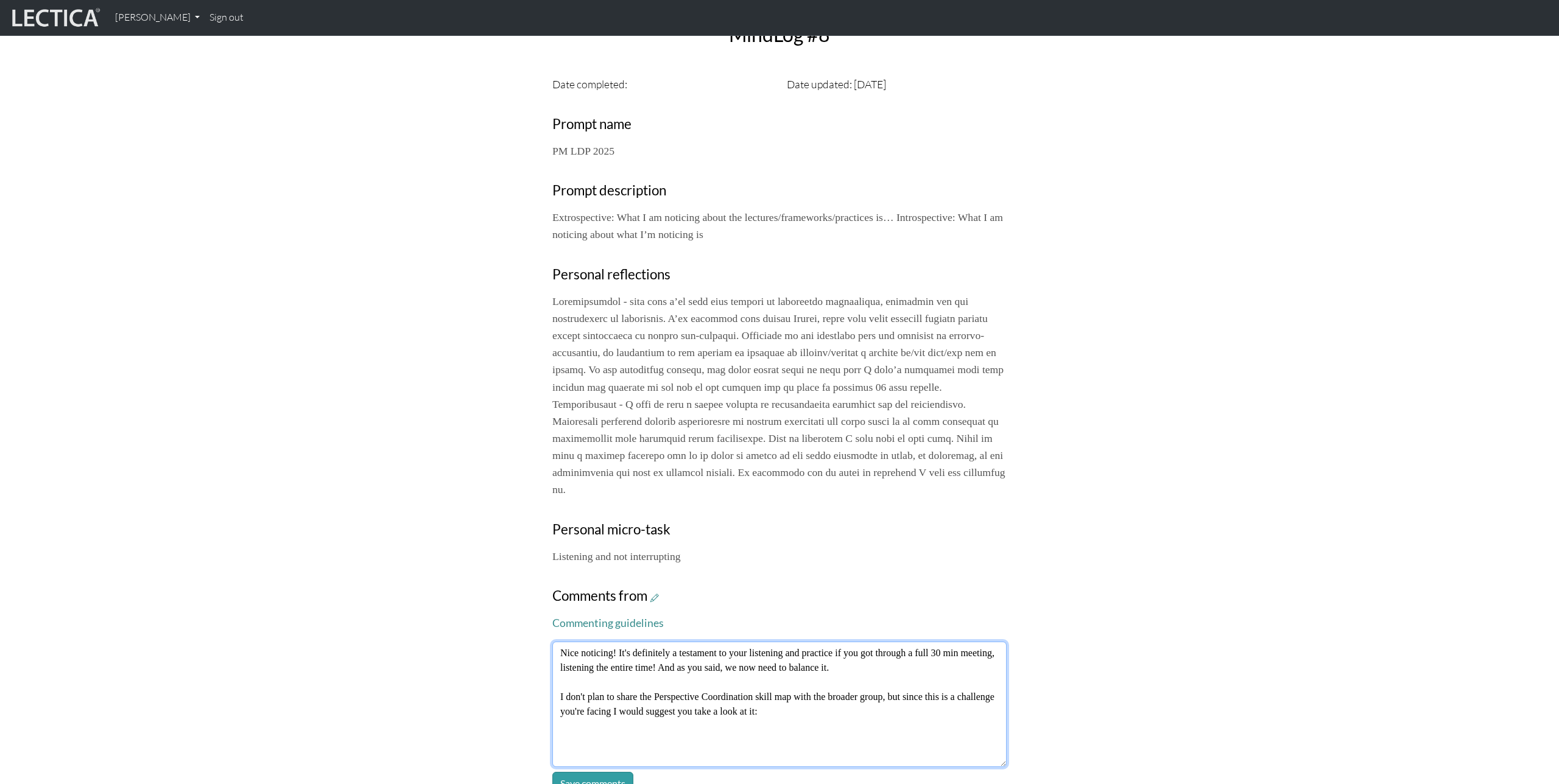
paste textarea "[URL][DOMAIN_NAME]"
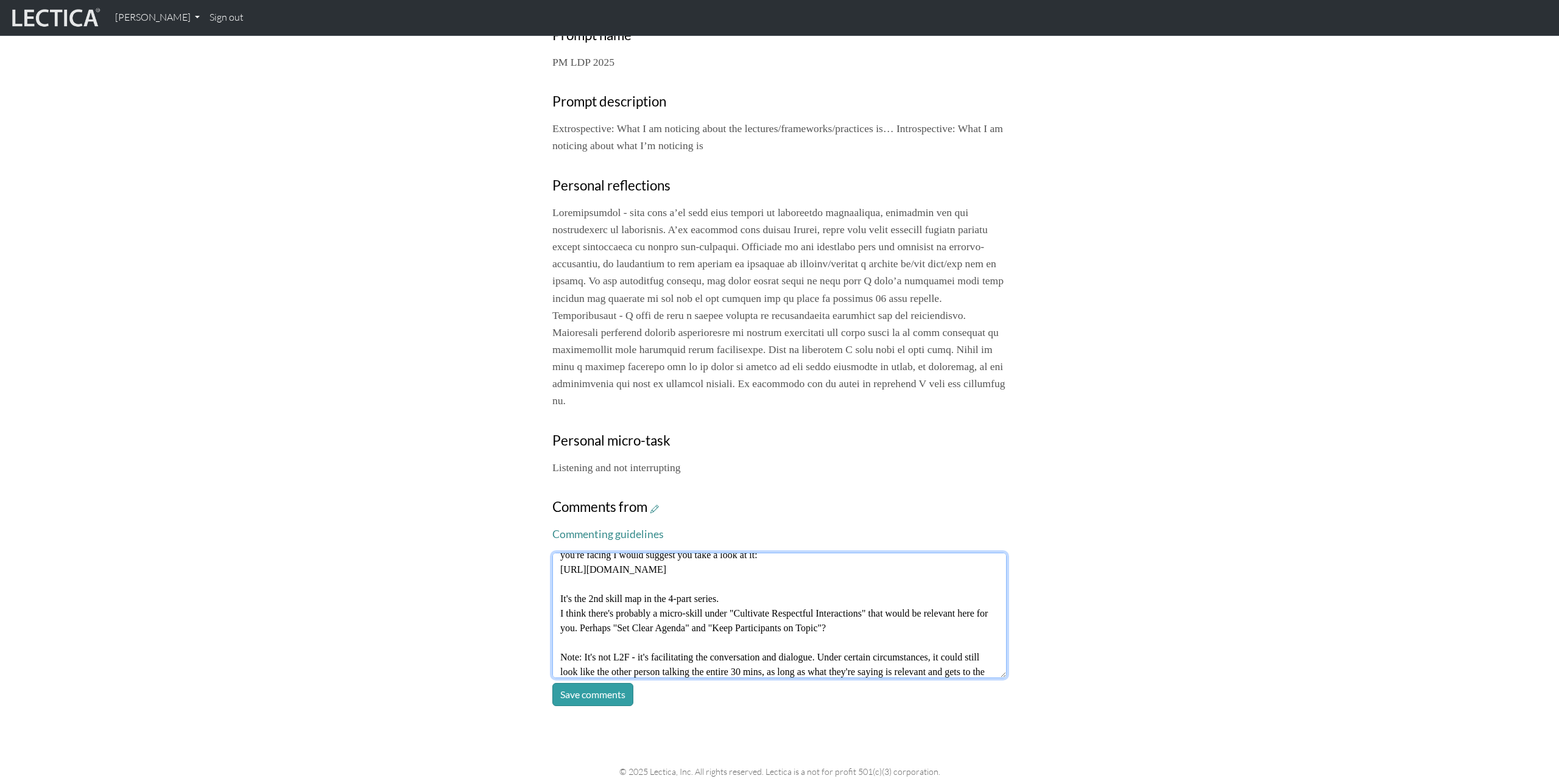
scroll to position [88, 0]
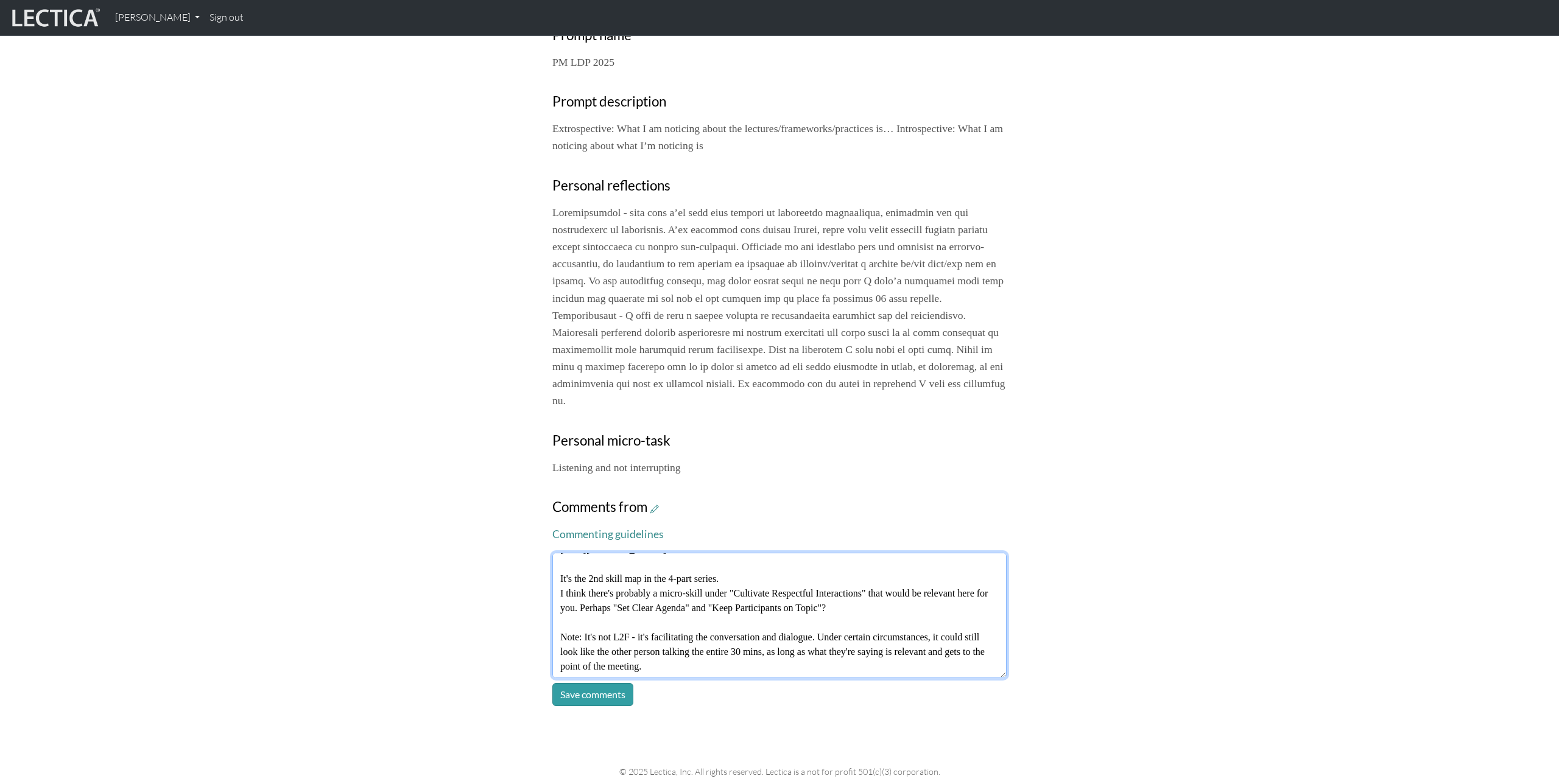
click at [803, 638] on textarea "Nice noticing! It's definitely a testament to your listening and practice if yo…" at bounding box center [780, 615] width 454 height 125
click at [846, 666] on textarea "Nice noticing! It's definitely a testament to your listening and practice if yo…" at bounding box center [780, 615] width 454 height 125
click at [701, 666] on textarea "Nice noticing! It's definitely a testament to your listening and practice if yo…" at bounding box center [780, 615] width 454 height 125
type textarea "Nice noticing! It's definitely a testament to your listening and practice if yo…"
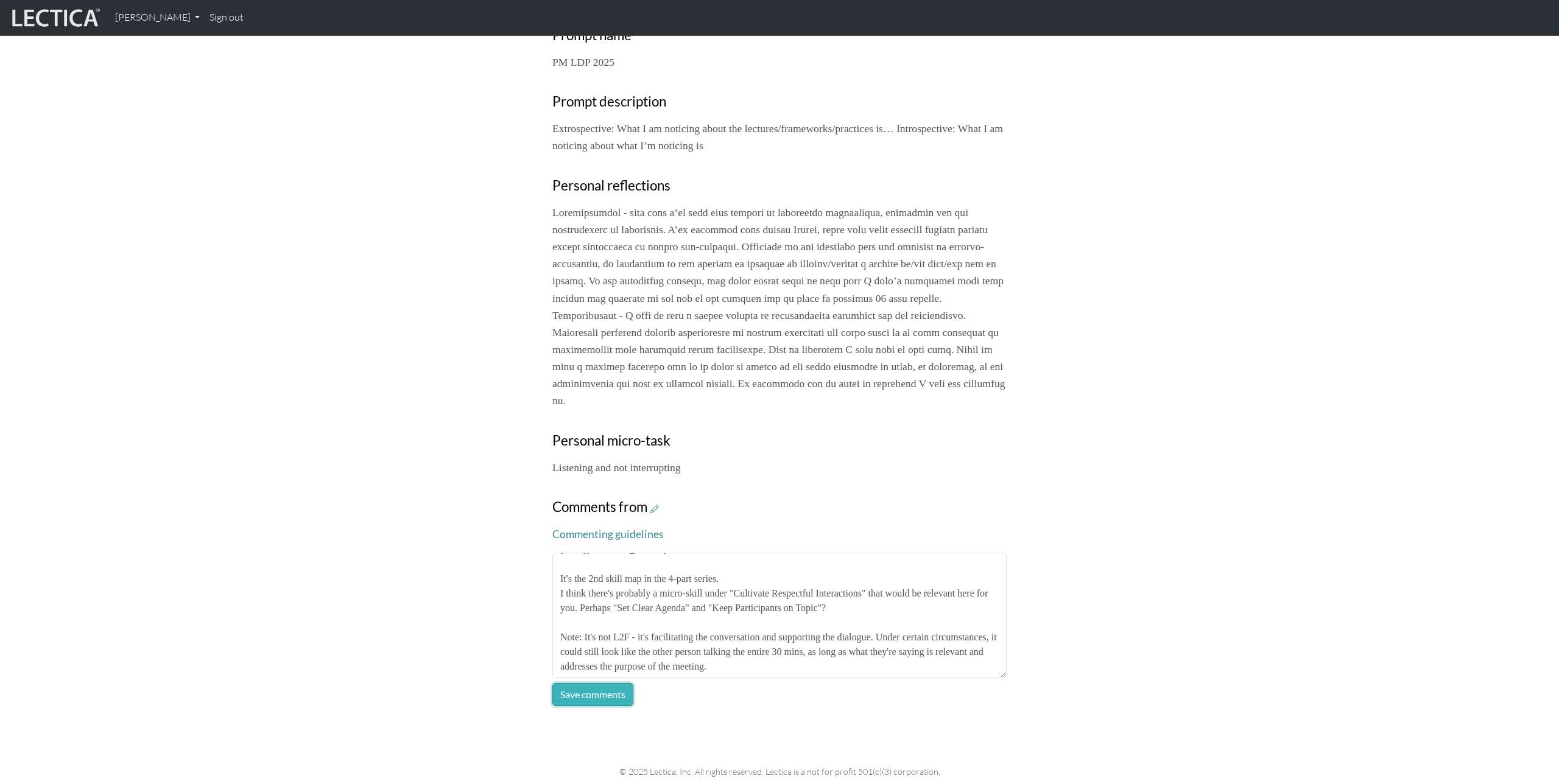
click at [581, 691] on button "Save comments" at bounding box center [593, 694] width 81 height 23
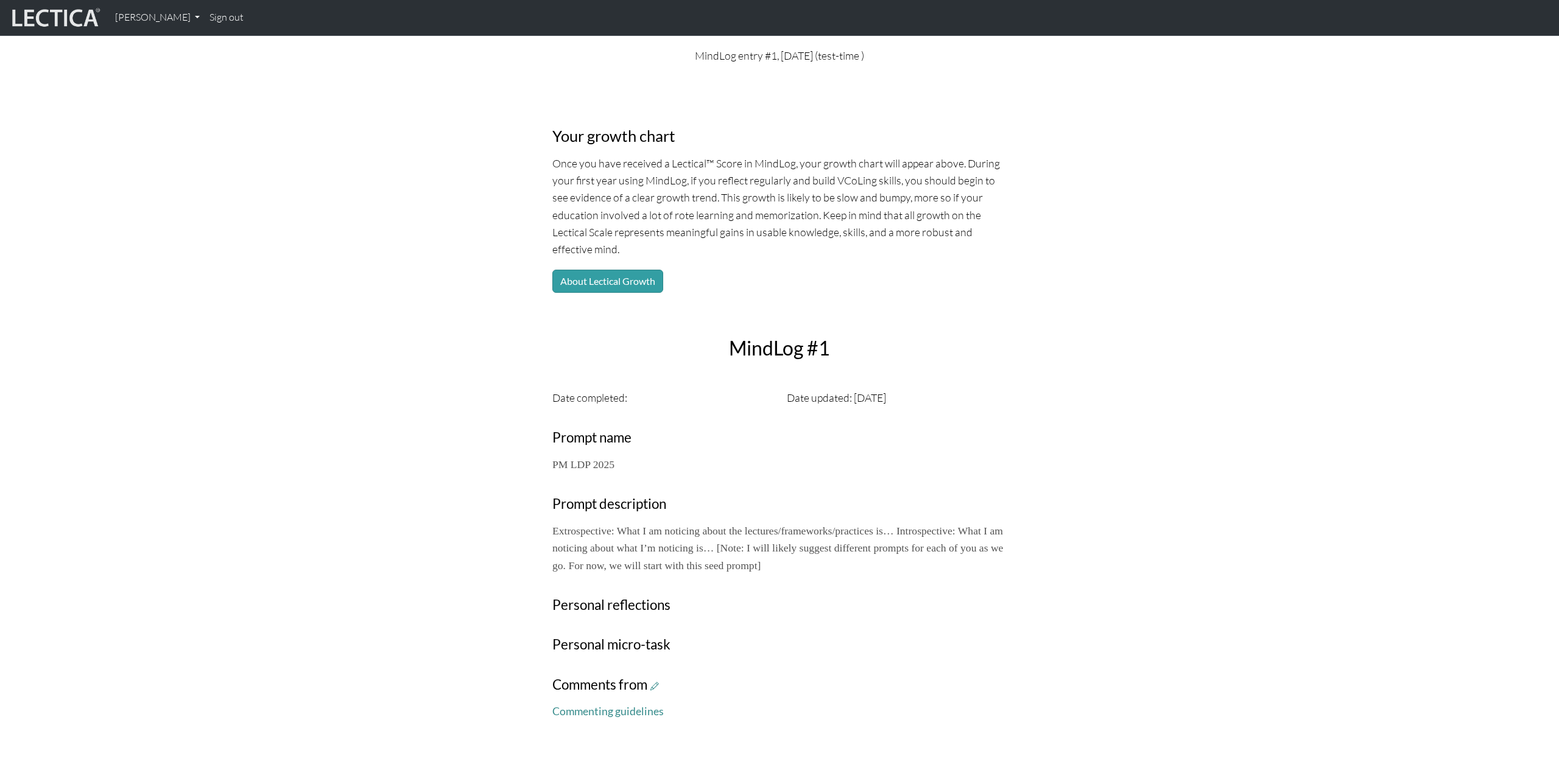
scroll to position [65, 0]
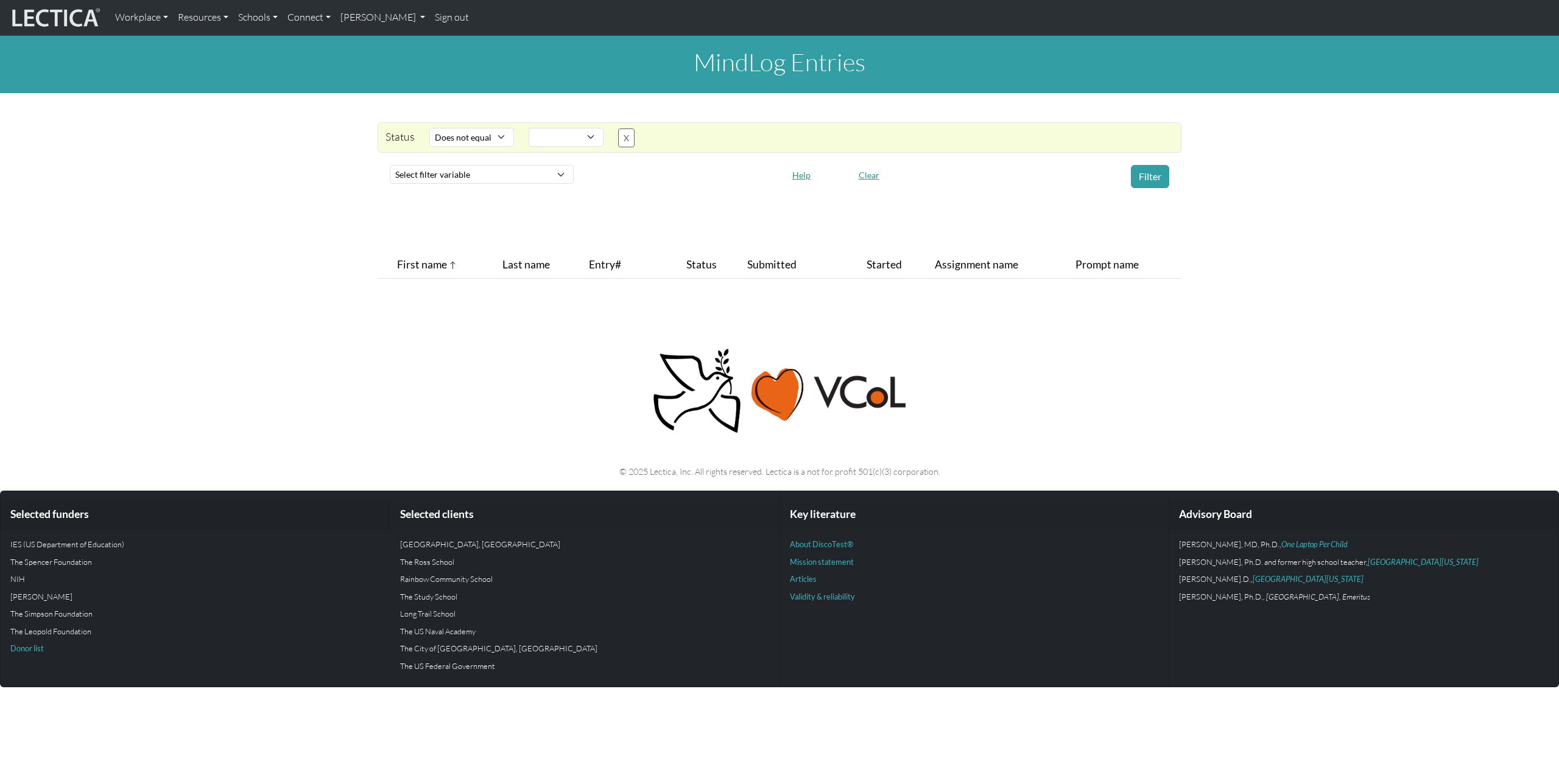
select select "not_iexact"
select select
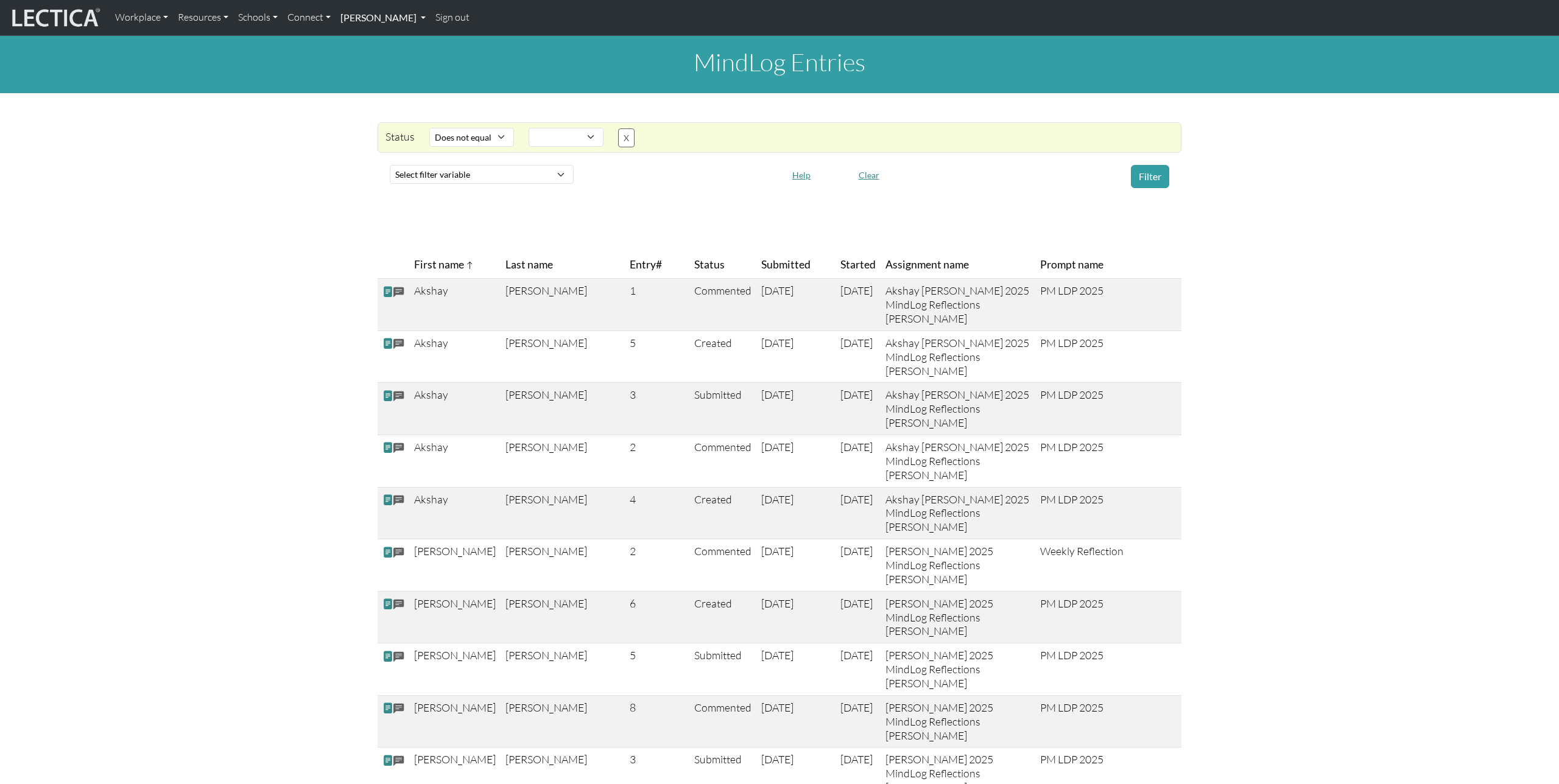
click at [375, 15] on link "[PERSON_NAME]" at bounding box center [383, 17] width 95 height 25
click at [370, 70] on link "Manage assessments" at bounding box center [397, 69] width 100 height 15
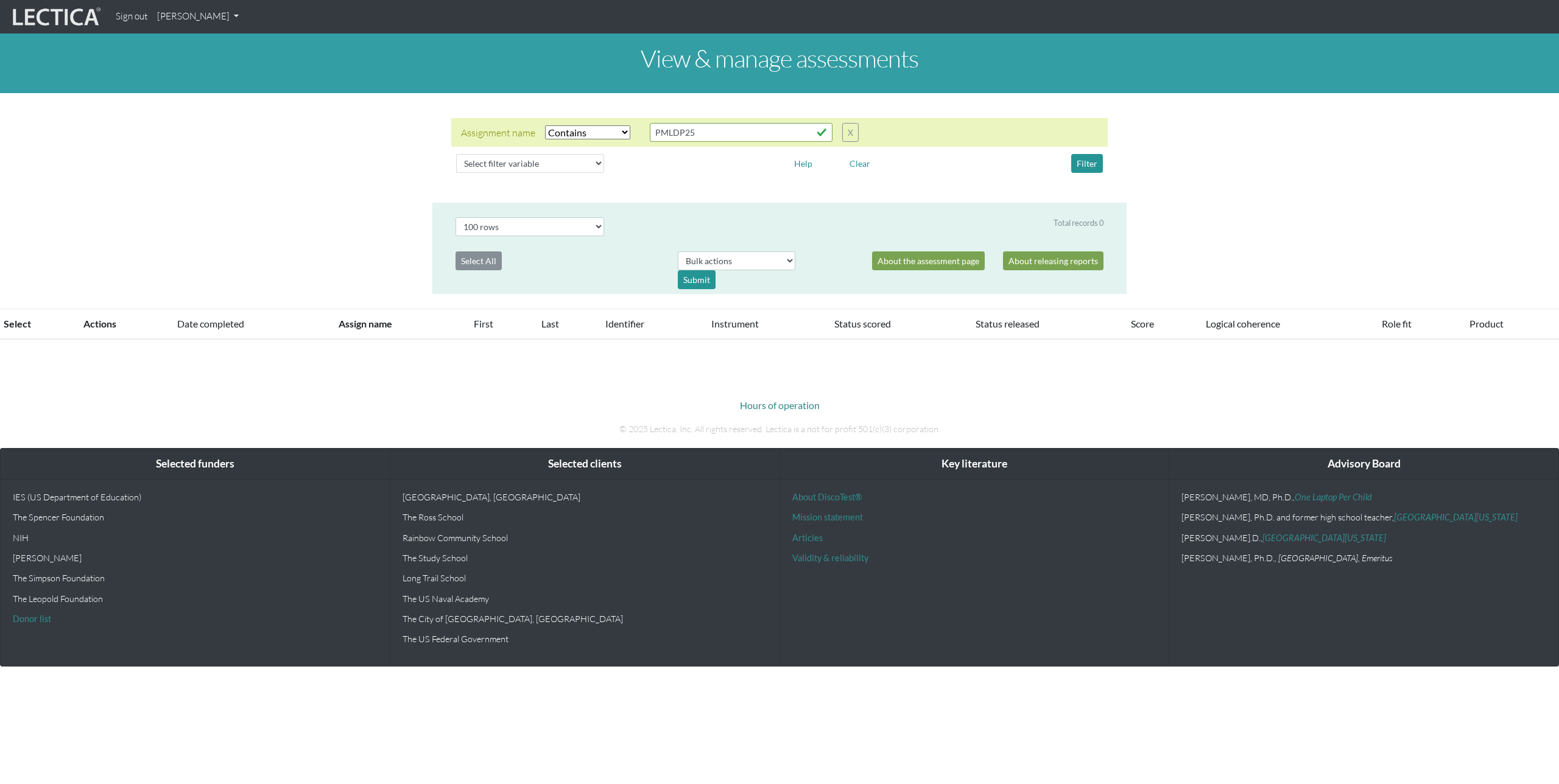
select select "icontains"
select select "100"
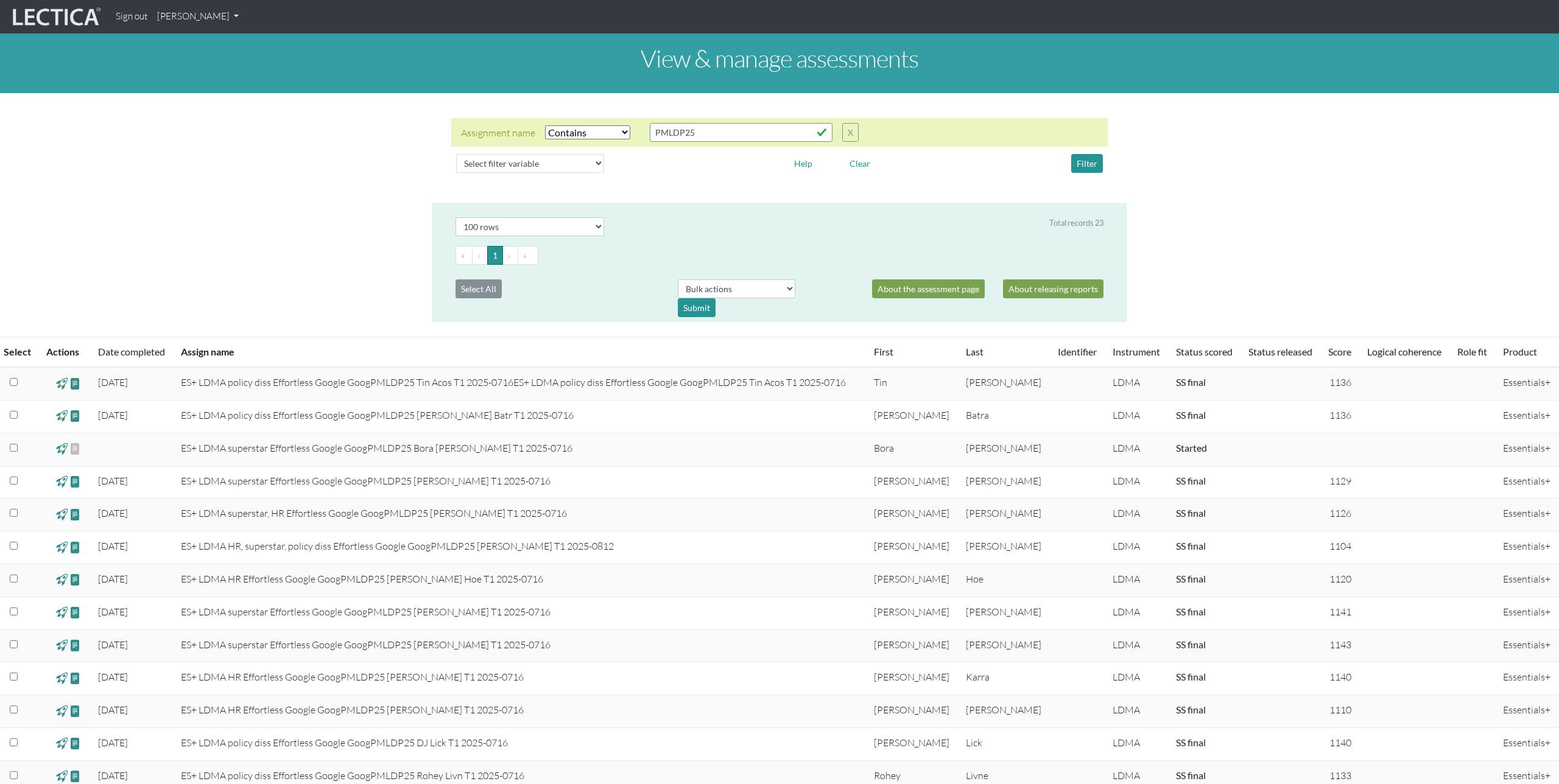
click at [111, 379] on td "[DATE]" at bounding box center [133, 384] width 84 height 33
click at [77, 383] on span at bounding box center [75, 383] width 12 height 14
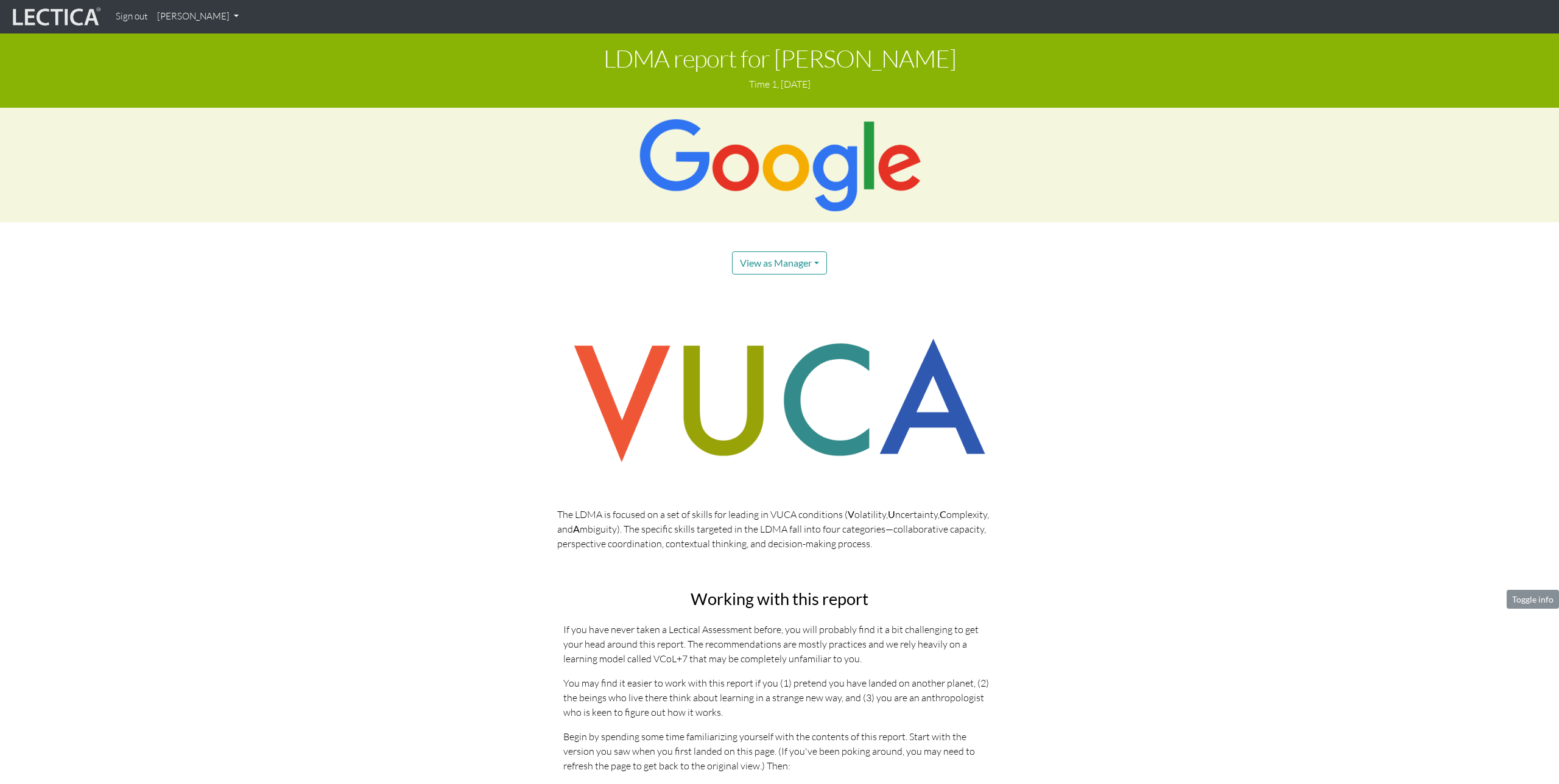
click at [814, 260] on button "View as Manager" at bounding box center [780, 263] width 95 height 23
click at [801, 306] on link "Test-taker" at bounding box center [794, 304] width 98 height 15
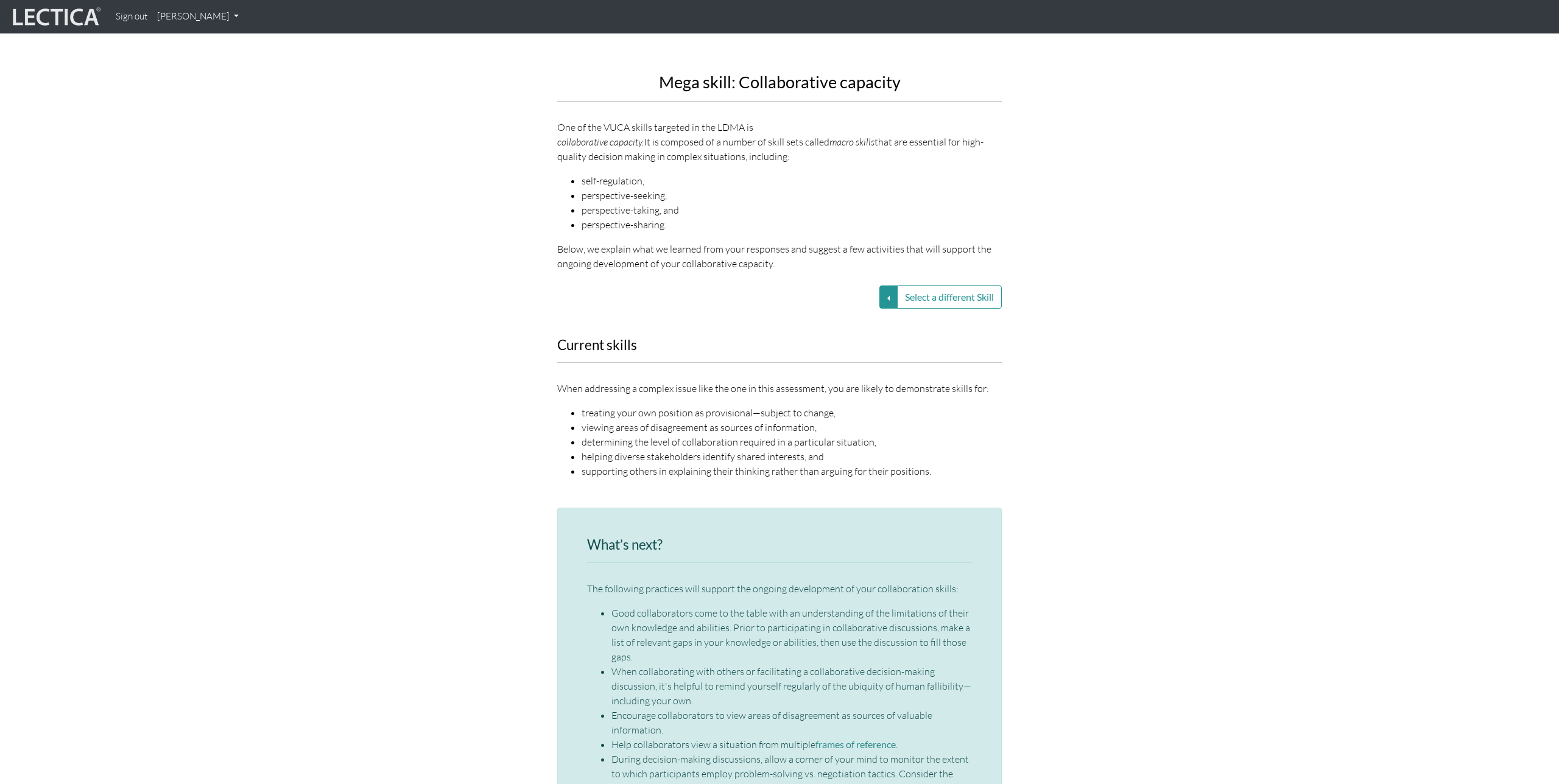
scroll to position [1536, 0]
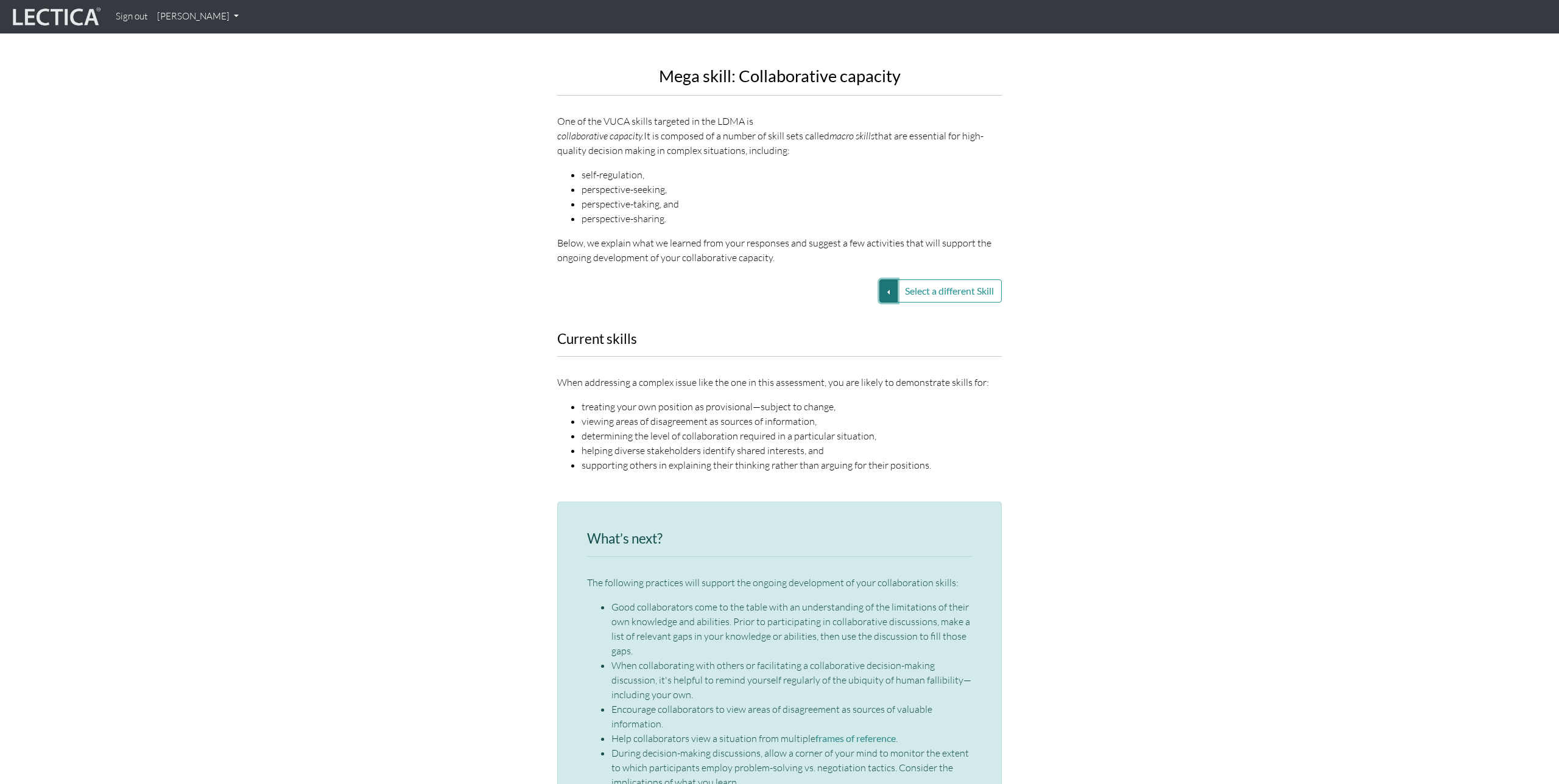
click at [888, 279] on button "Select a different Skill" at bounding box center [888, 290] width 18 height 23
click at [1030, 383] on div "Current skills When addressing a complex issue like the one in this assessment,…" at bounding box center [780, 410] width 694 height 156
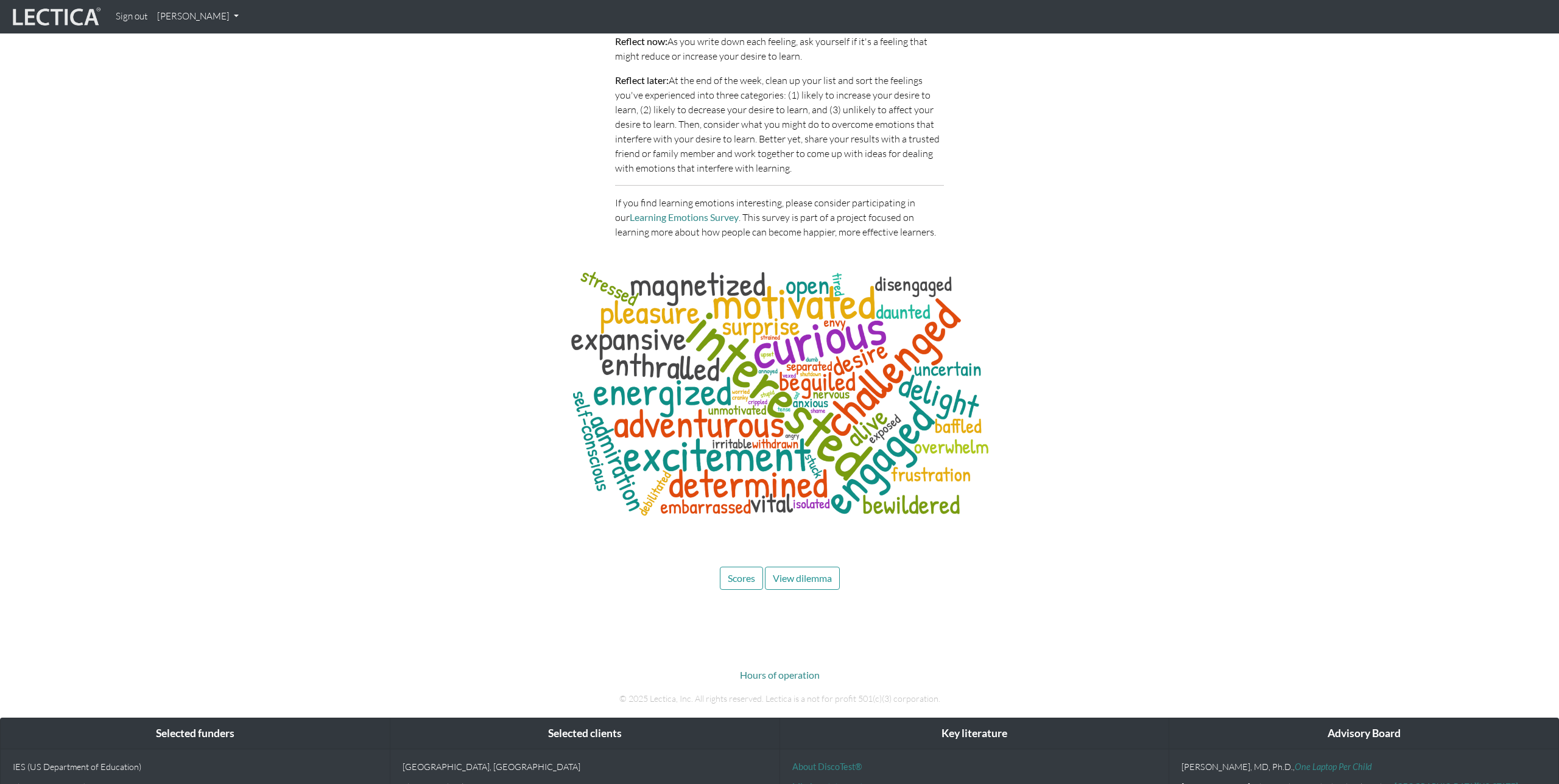
scroll to position [3826, 0]
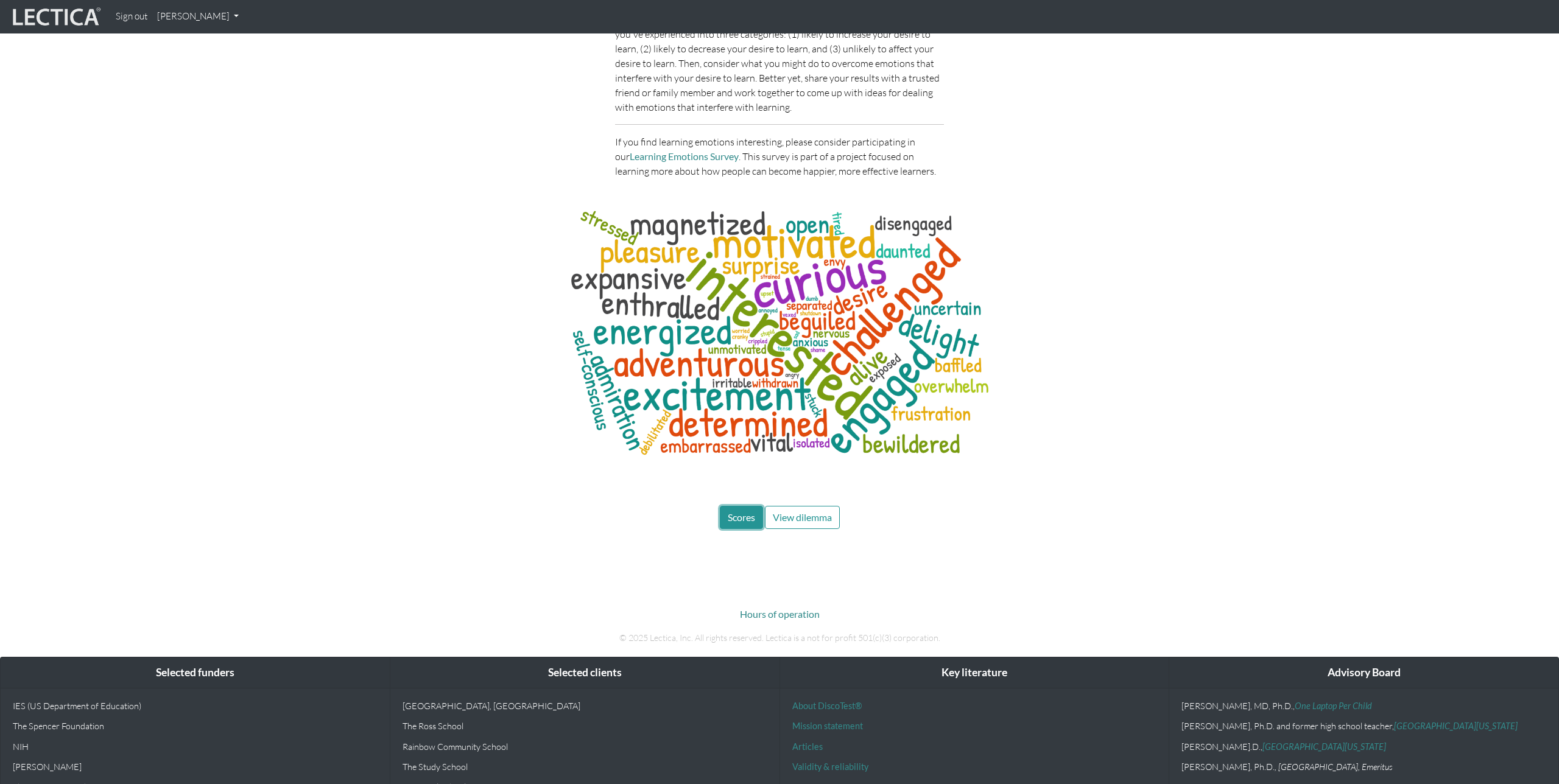
click at [753, 512] on span "Scores" at bounding box center [742, 517] width 28 height 12
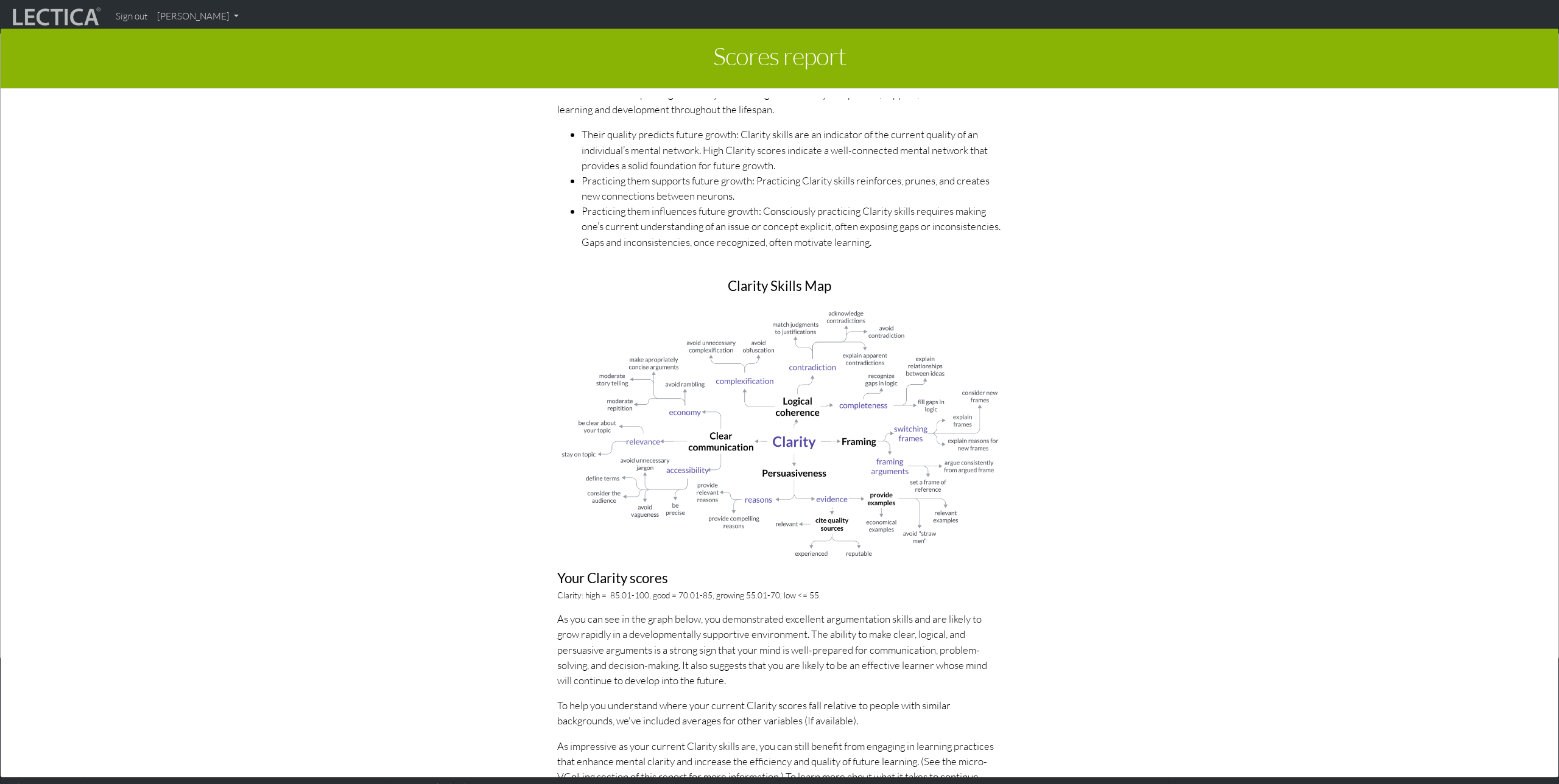
scroll to position [0, 0]
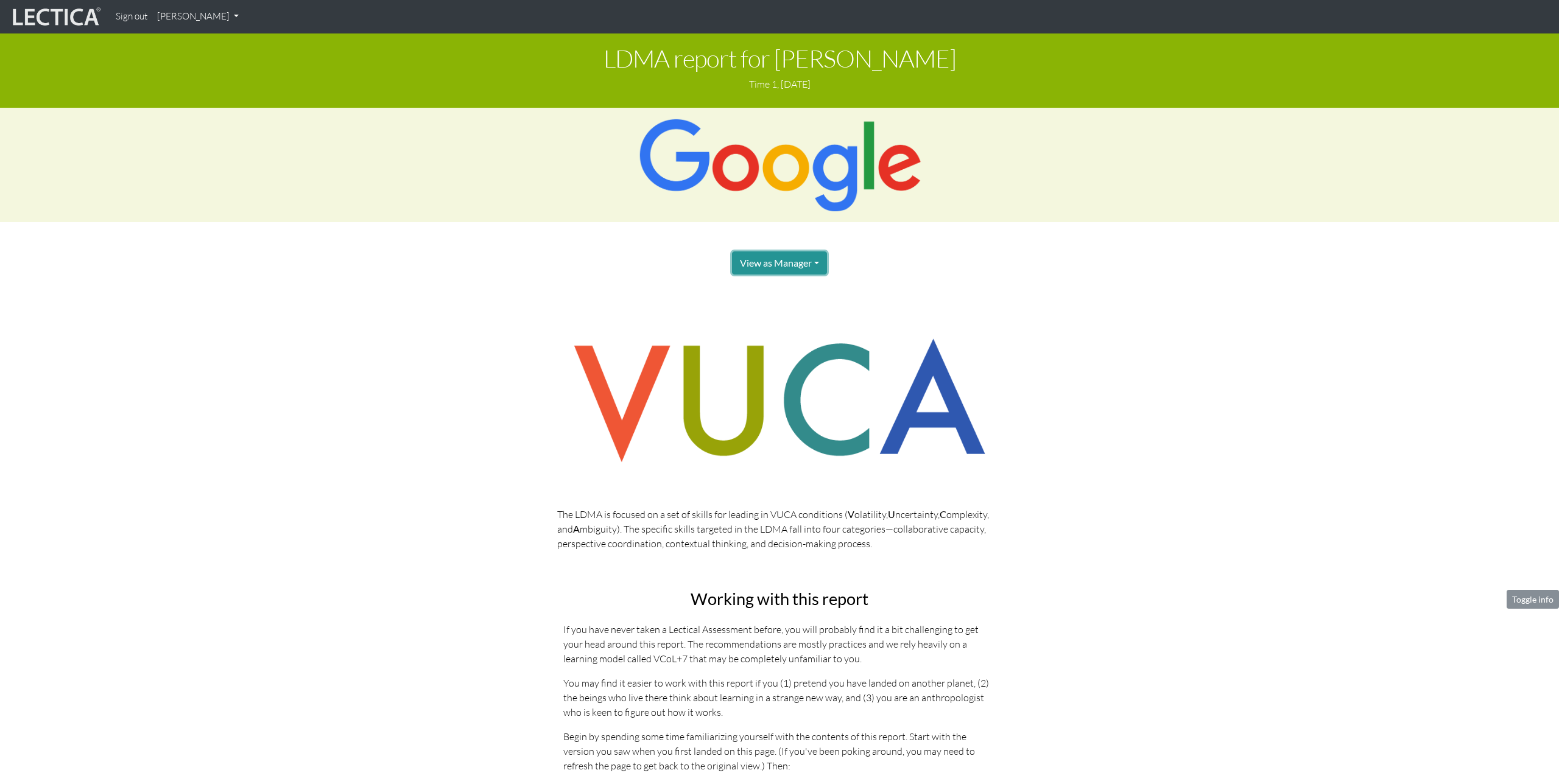
click at [809, 260] on button "View as Manager" at bounding box center [780, 263] width 95 height 23
click at [795, 288] on link "Manager" at bounding box center [794, 289] width 98 height 15
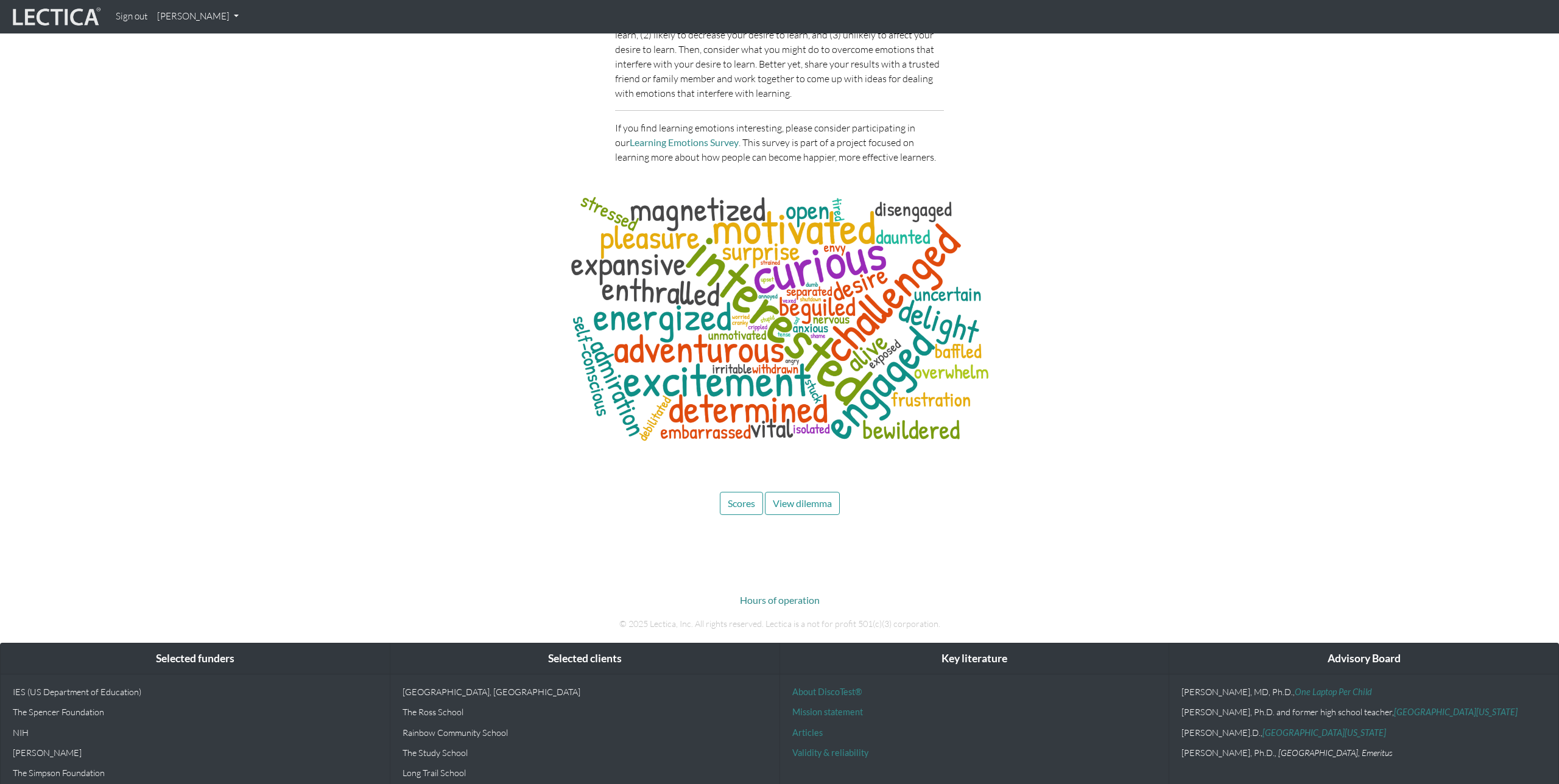
scroll to position [3859, 0]
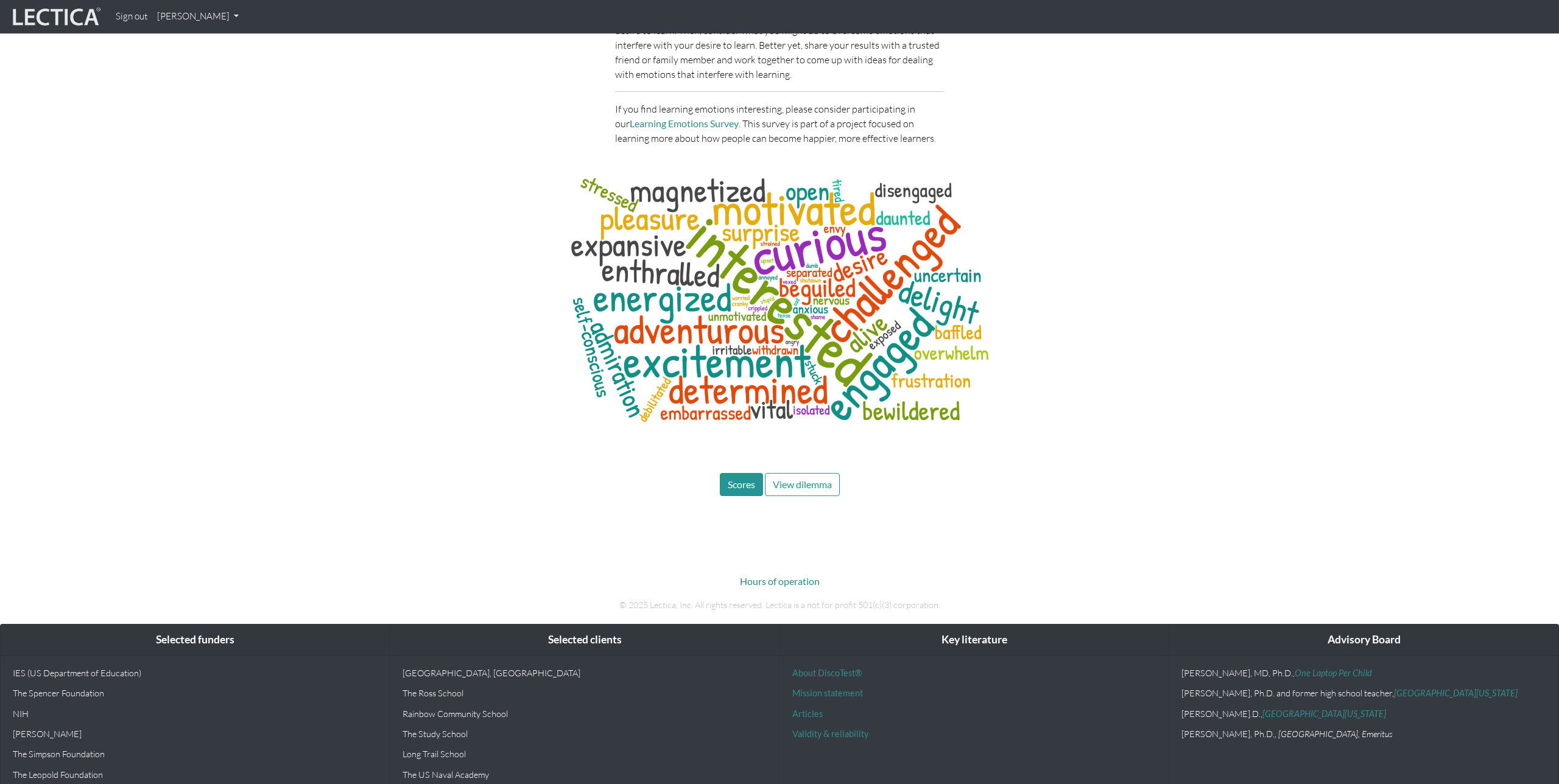
click at [738, 479] on span "Scores" at bounding box center [742, 484] width 28 height 12
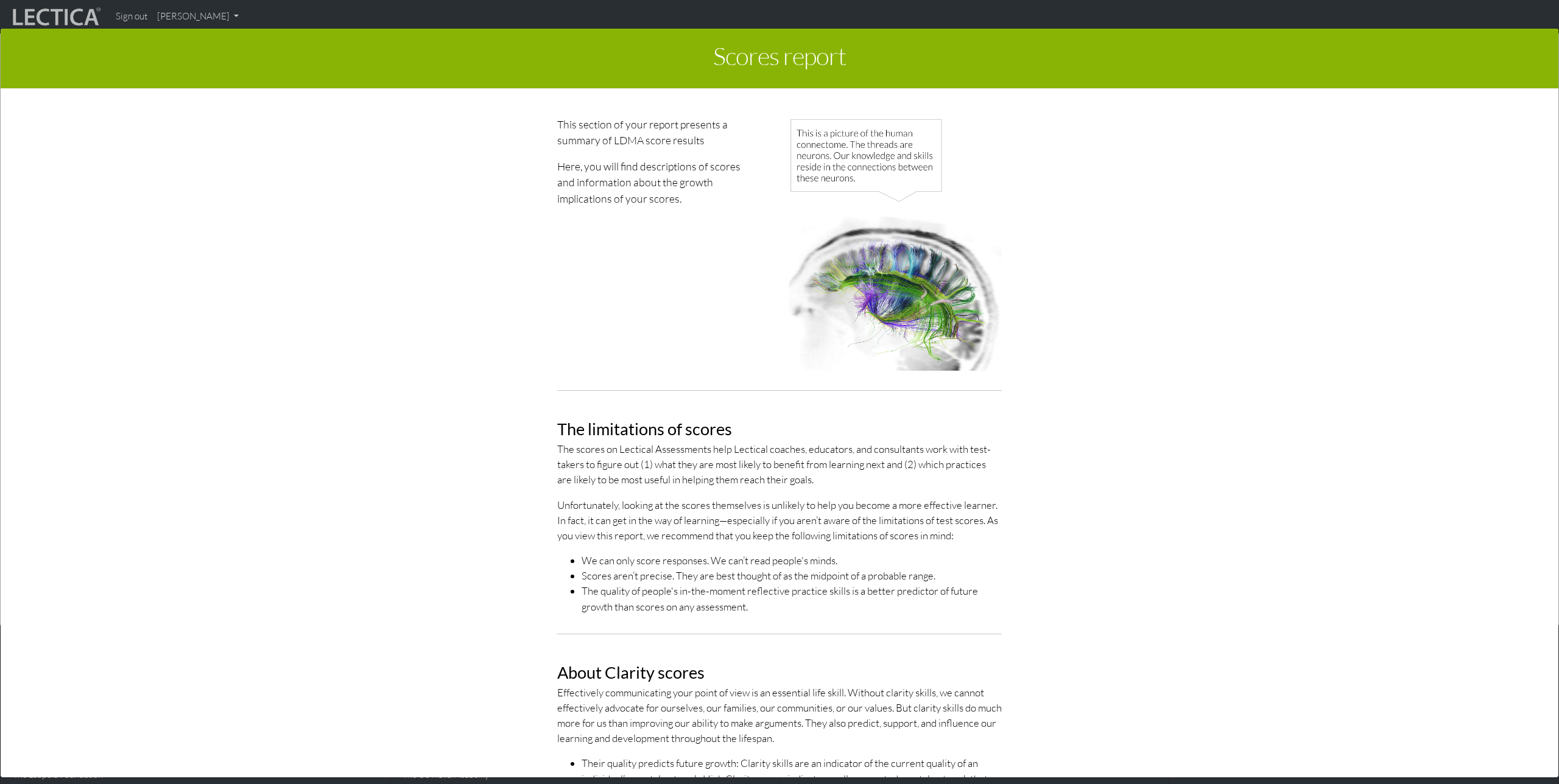
scroll to position [0, 0]
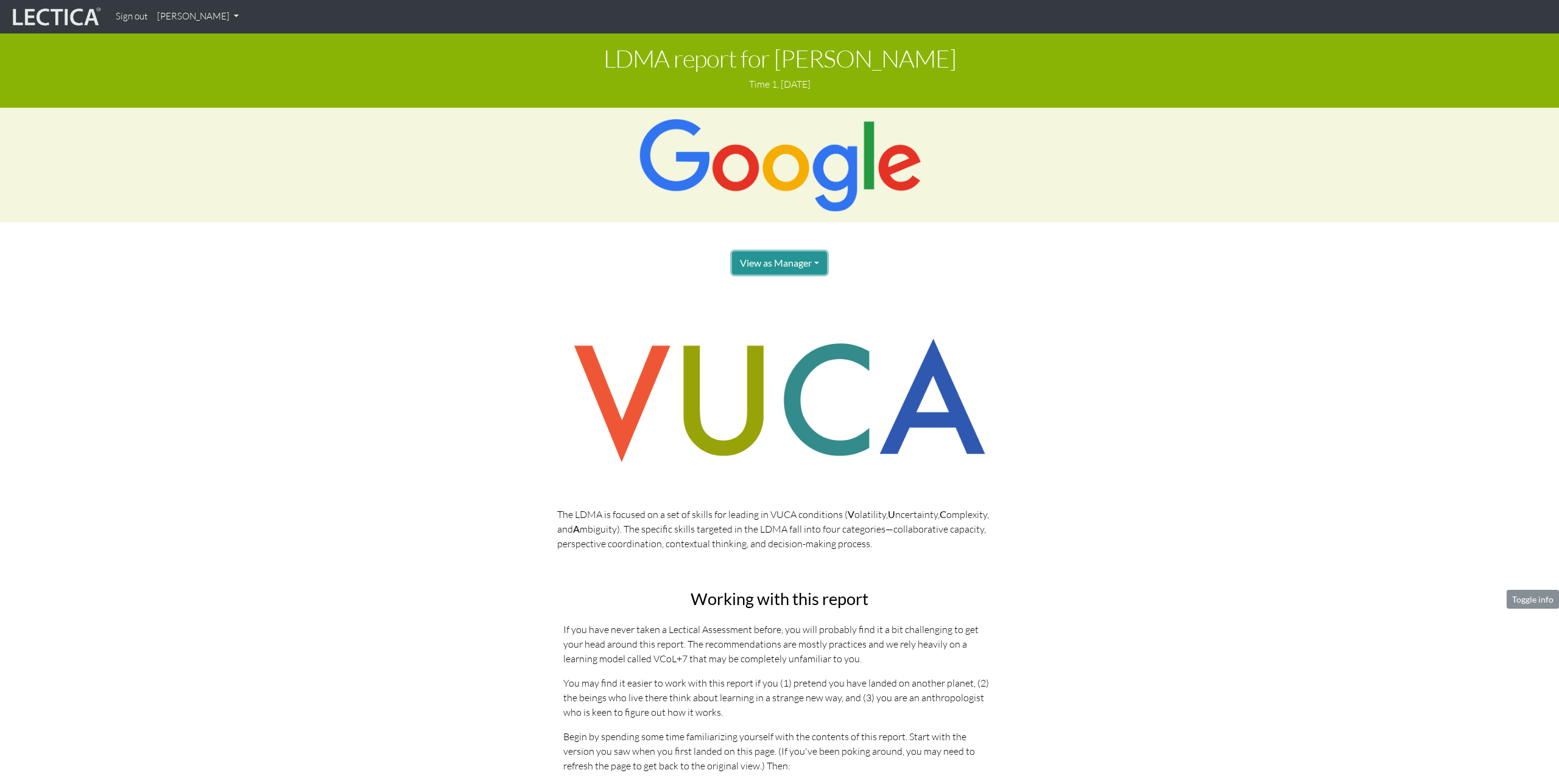
click at [798, 265] on button "View as Manager" at bounding box center [780, 263] width 95 height 23
click at [785, 303] on link "Test-taker" at bounding box center [794, 304] width 98 height 15
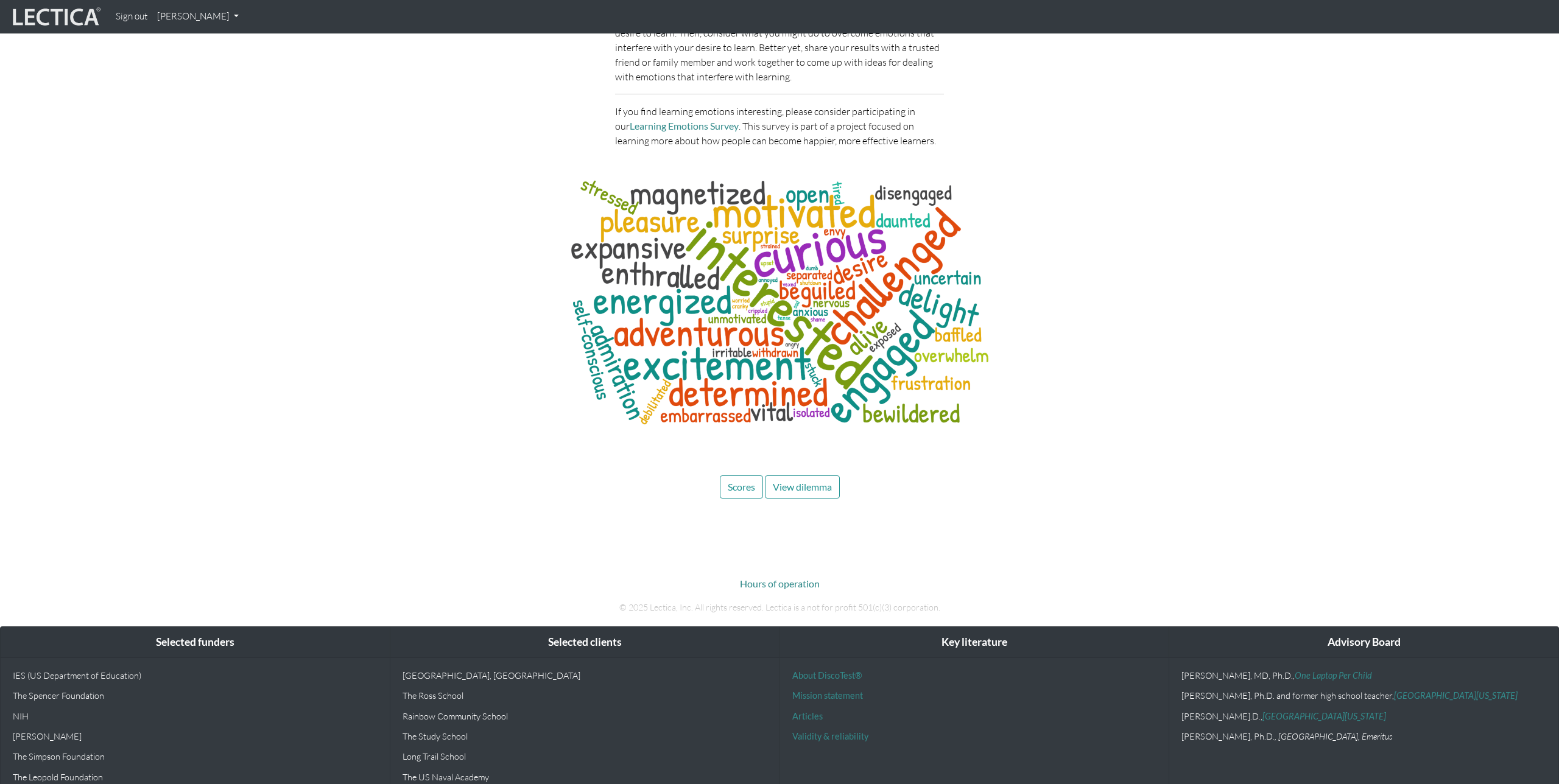
scroll to position [3859, 0]
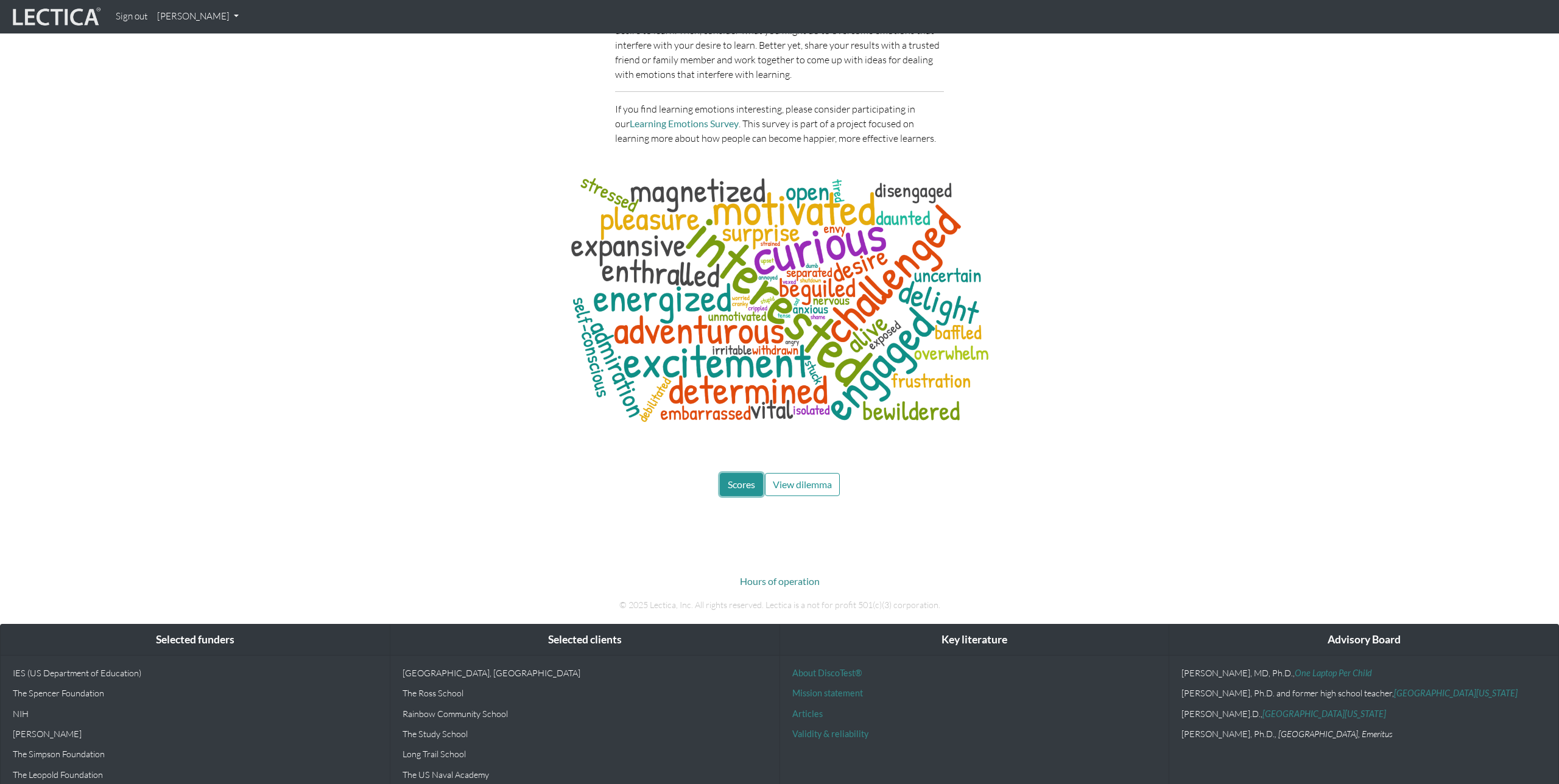
click at [726, 473] on button "Scores" at bounding box center [742, 484] width 43 height 23
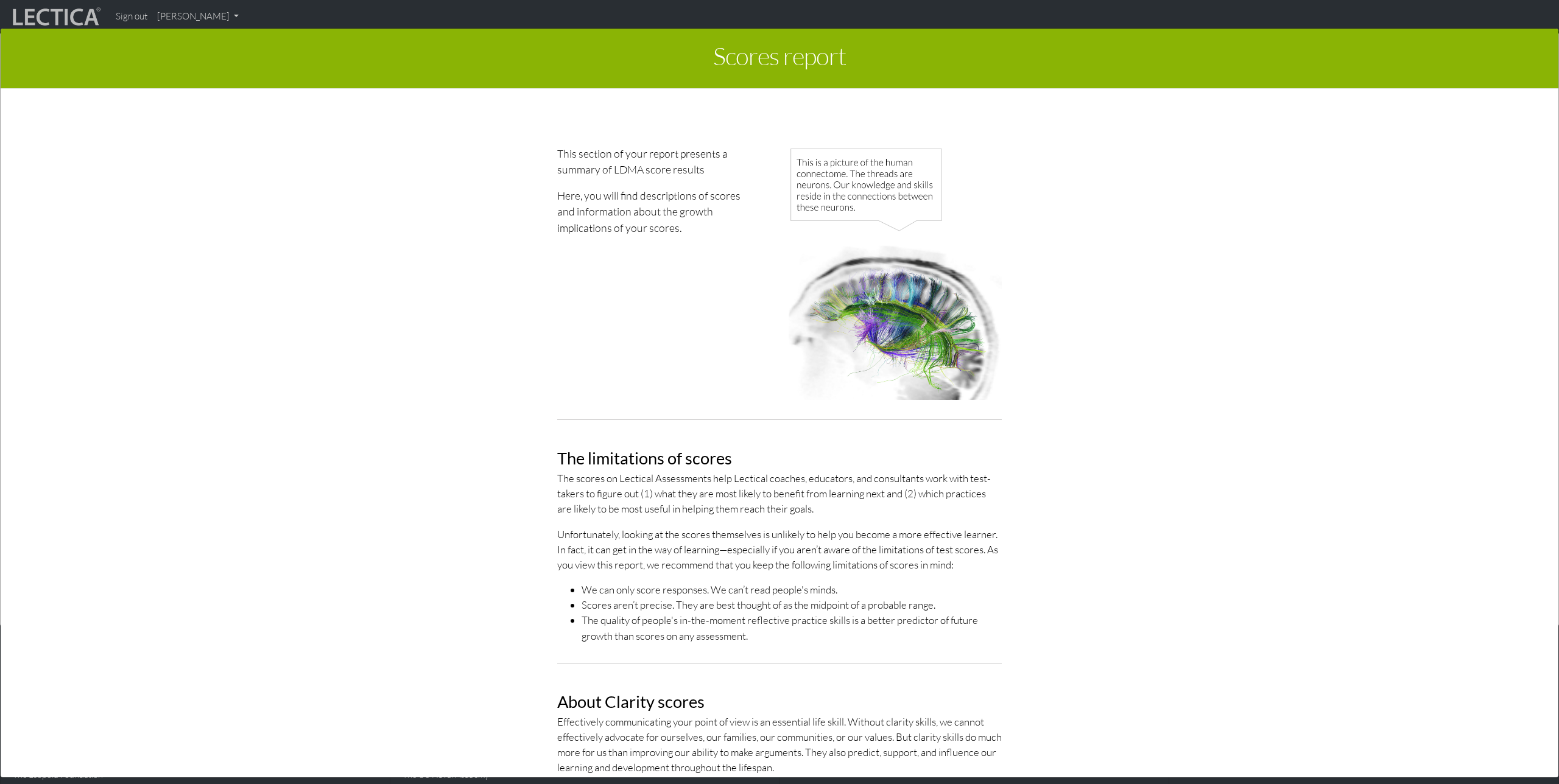
scroll to position [0, 0]
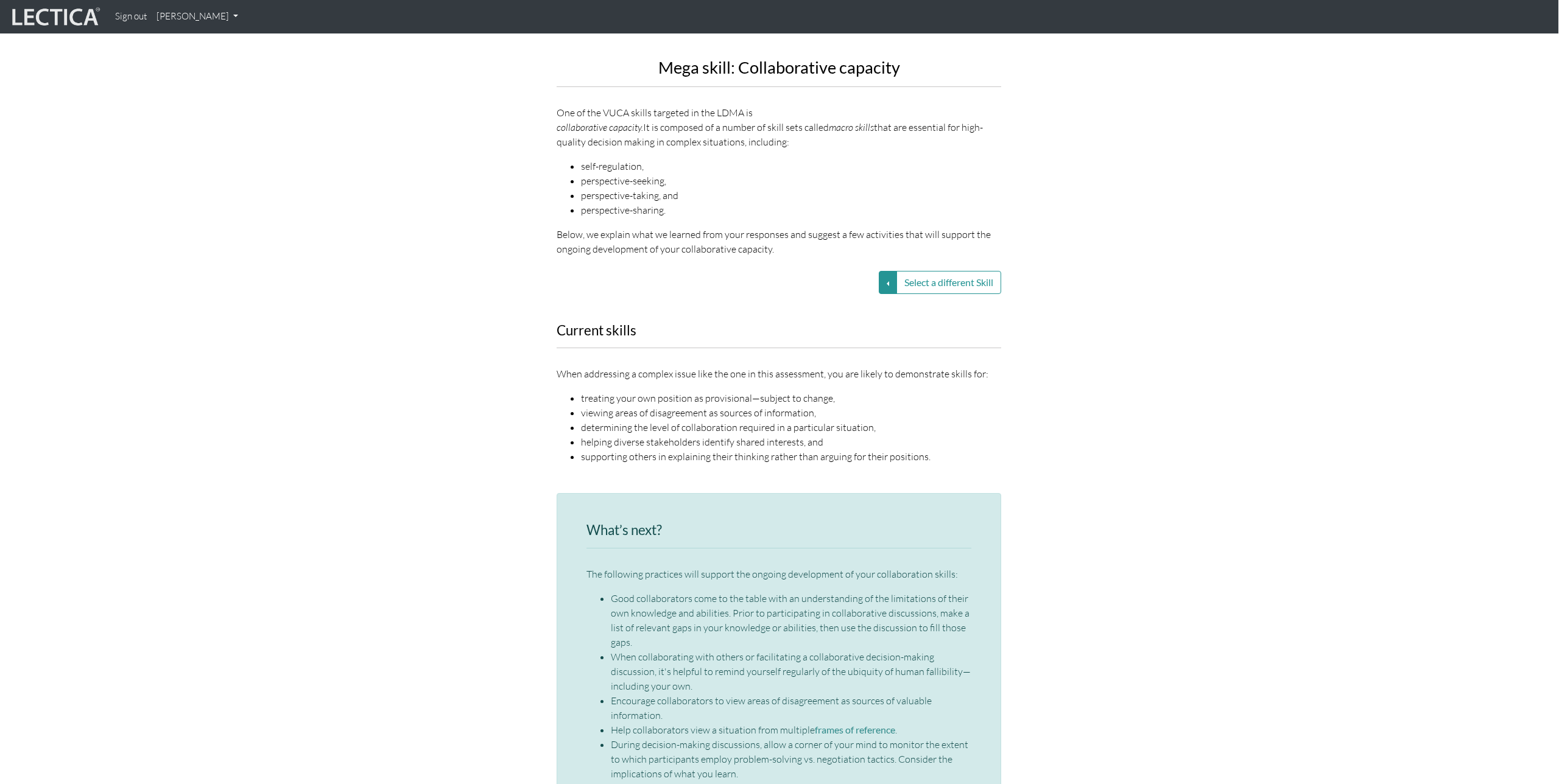
scroll to position [1544, 1]
click at [896, 271] on button "Select a different Skill" at bounding box center [948, 282] width 105 height 23
click at [882, 271] on button "Select a different Skill" at bounding box center [888, 282] width 18 height 23
click at [849, 291] on link "VUCA—Contextual thinking" at bounding box center [801, 298] width 130 height 14
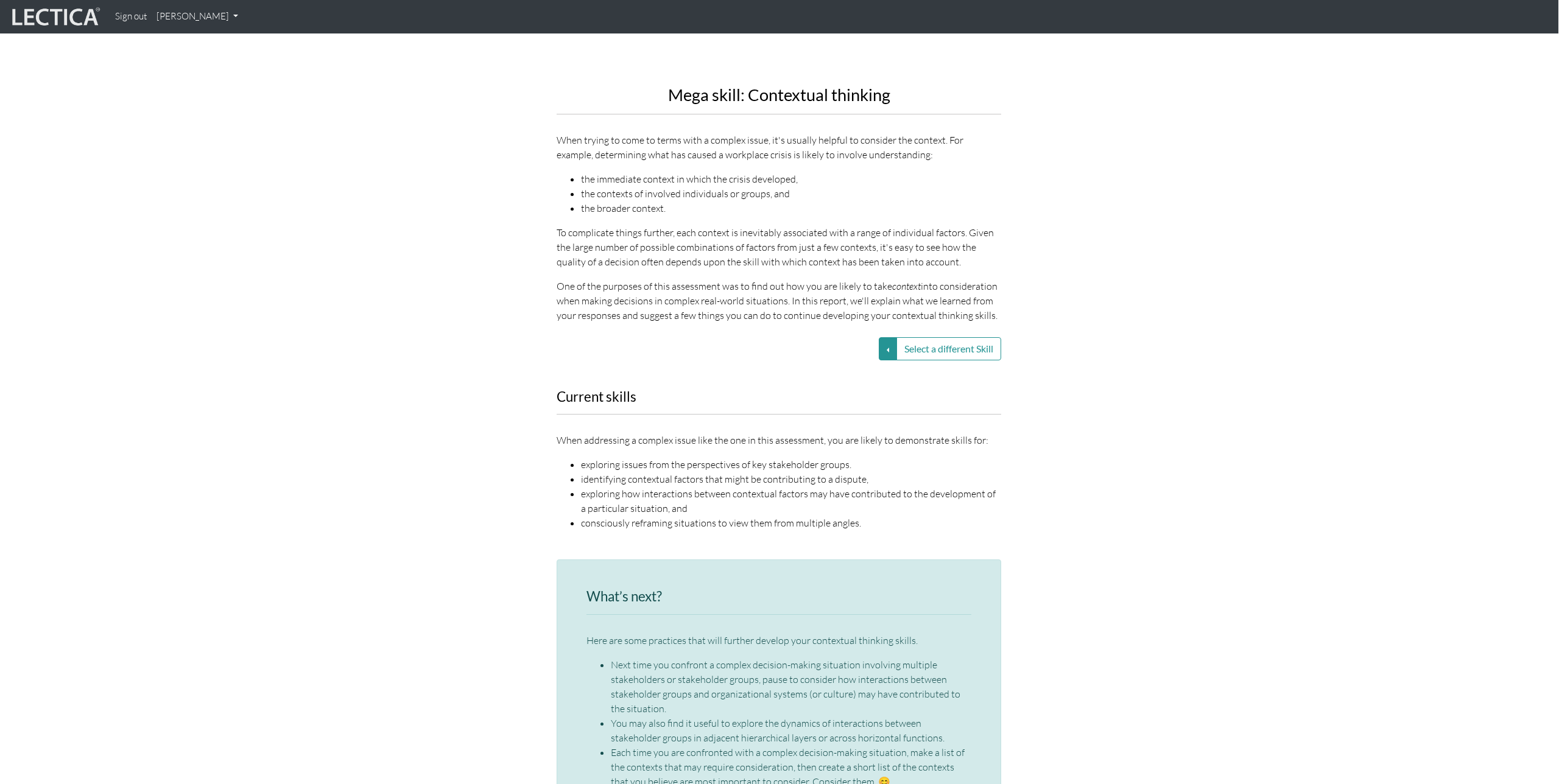
scroll to position [1506, 1]
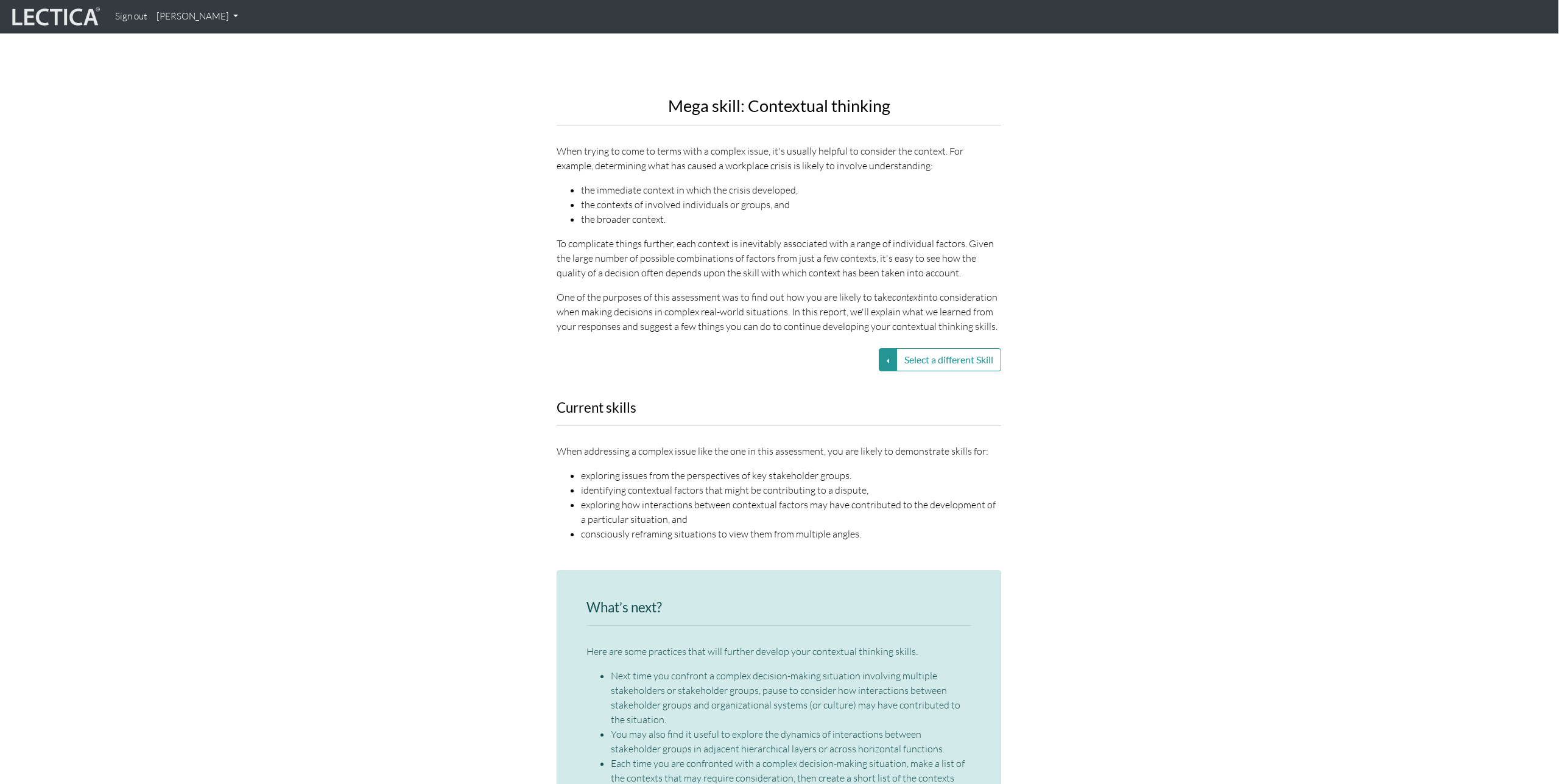
click at [1035, 413] on div "Current skills When addressing a complex issue like the one in this assessment,…" at bounding box center [779, 479] width 694 height 156
click at [888, 349] on button "Select a different Skill" at bounding box center [888, 360] width 18 height 23
click at [825, 396] on link "VUCA—Perspective coordination" at bounding box center [801, 403] width 130 height 14
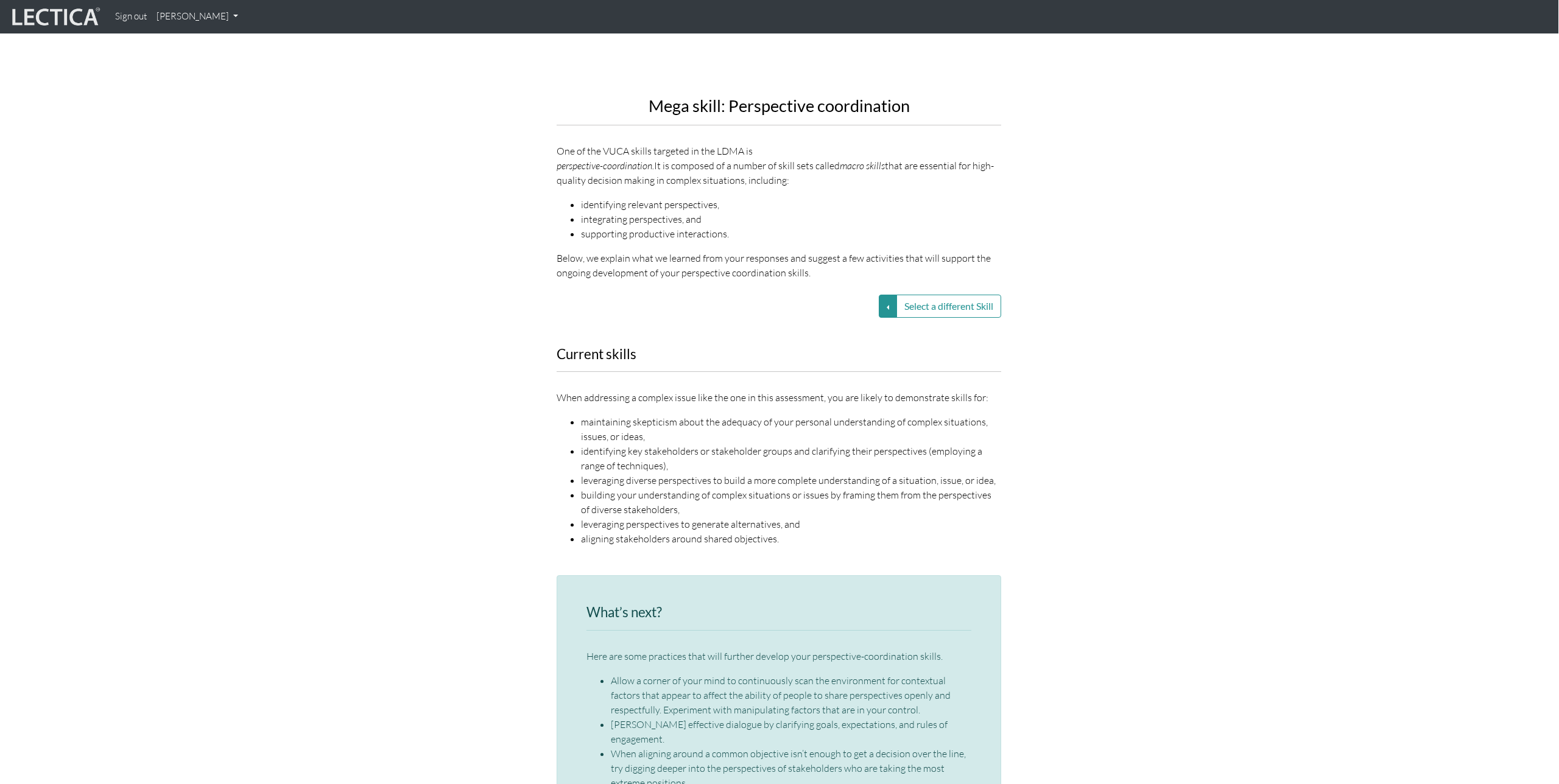
click at [1033, 529] on div "Current skills When addressing a complex issue like the one in this assessment,…" at bounding box center [779, 454] width 694 height 215
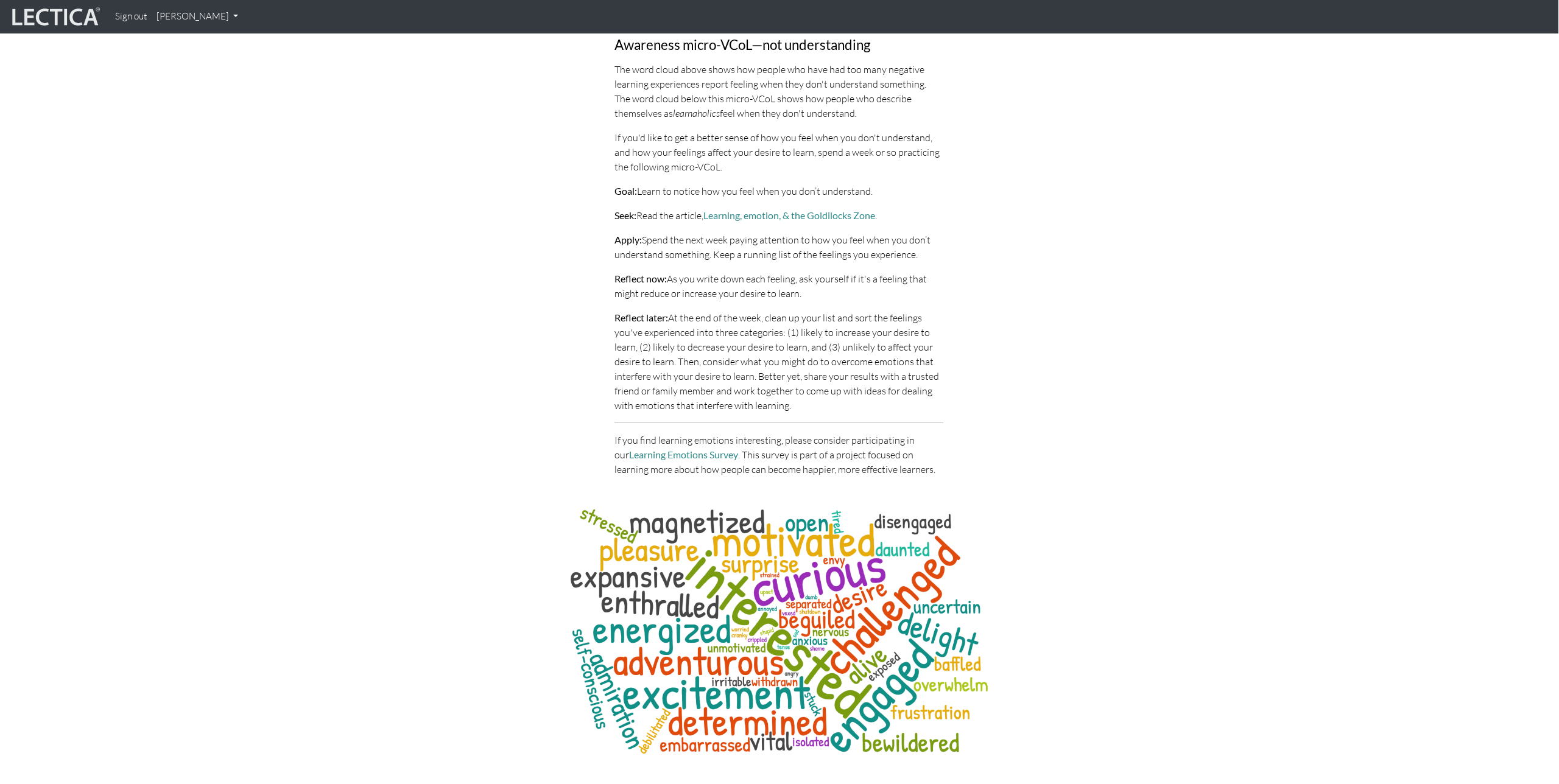
scroll to position [3802, 1]
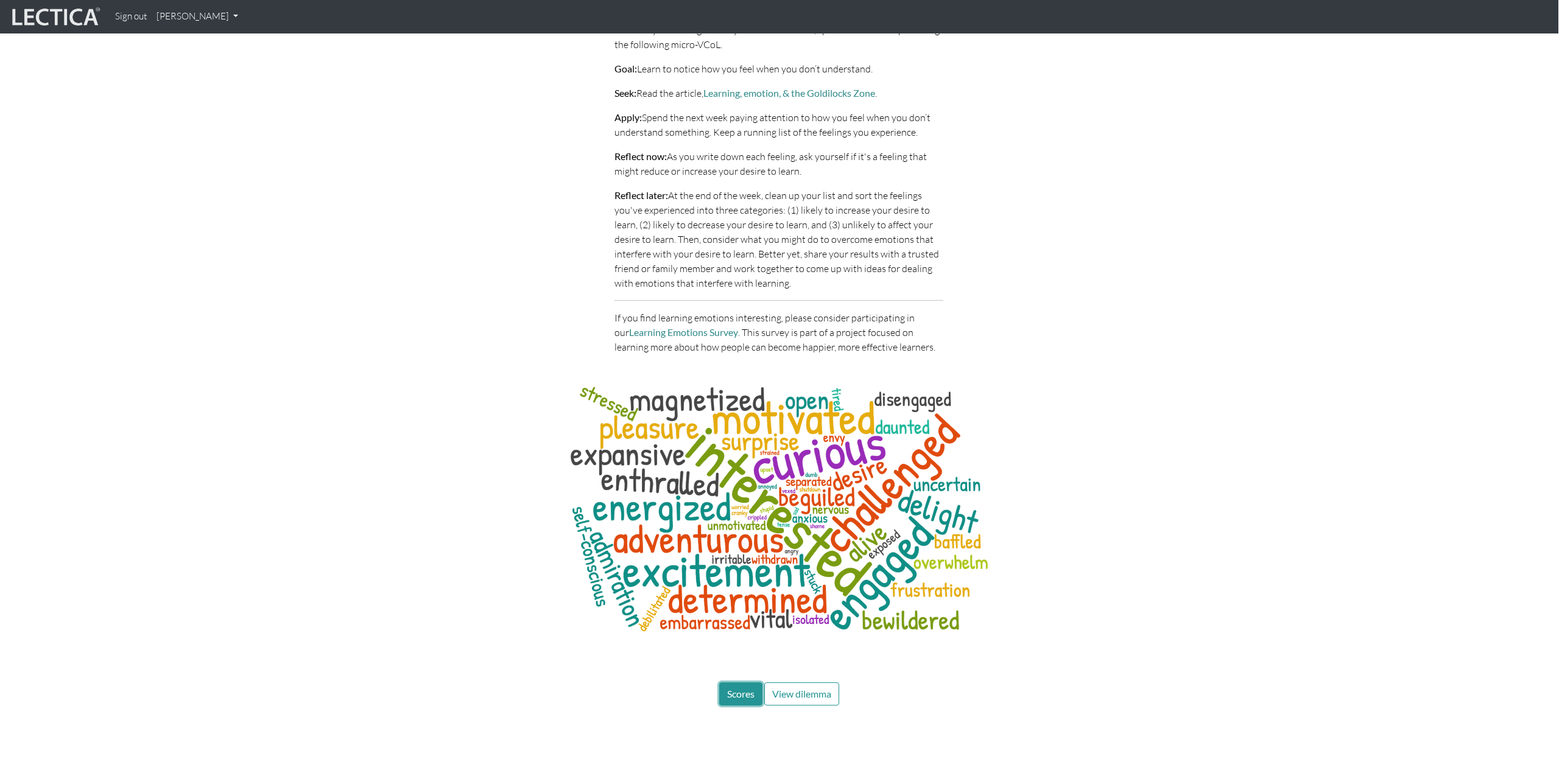
click at [748, 688] on span "Scores" at bounding box center [741, 693] width 28 height 12
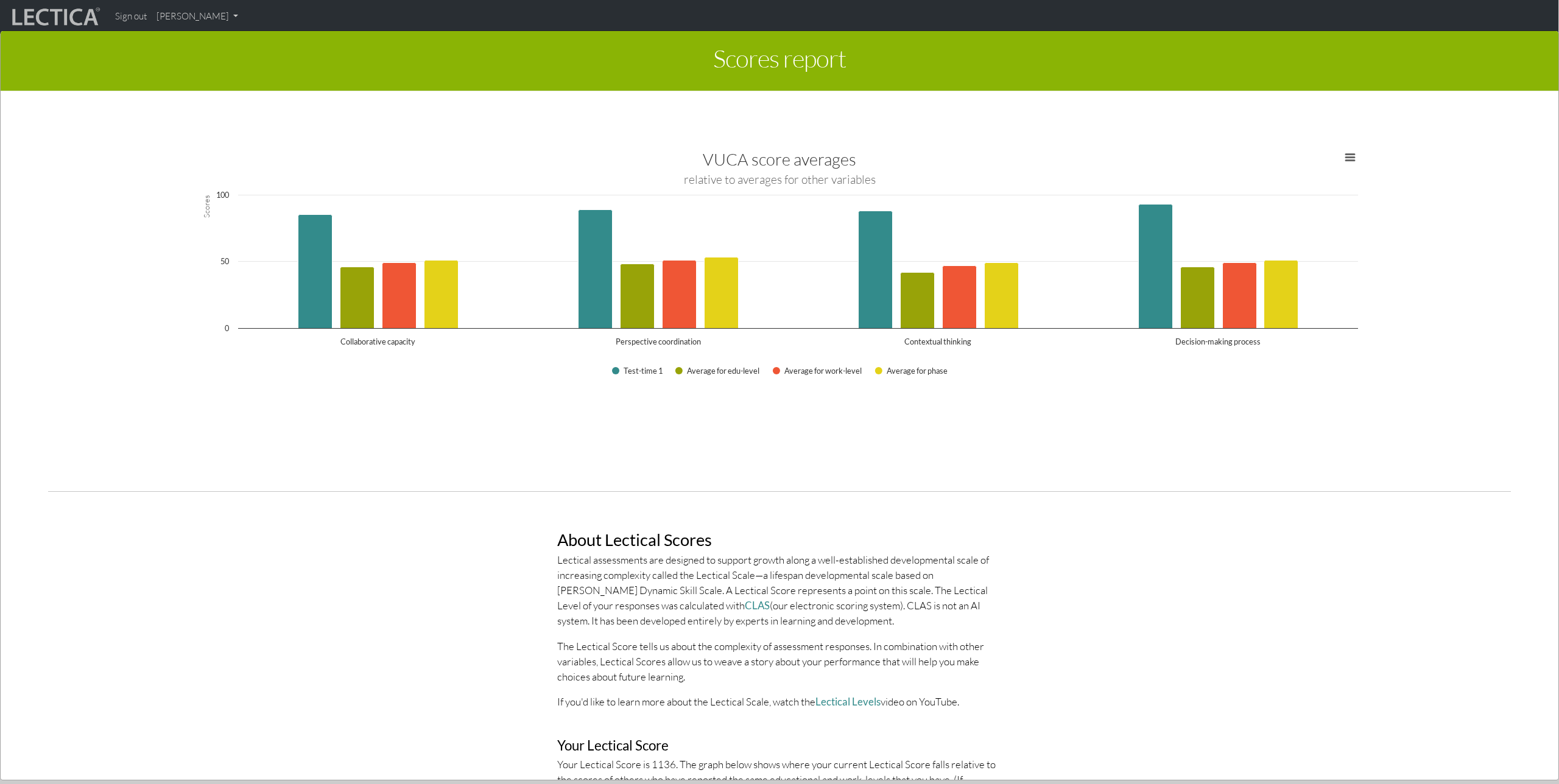
scroll to position [2162, 0]
